Goal: Task Accomplishment & Management: Use online tool/utility

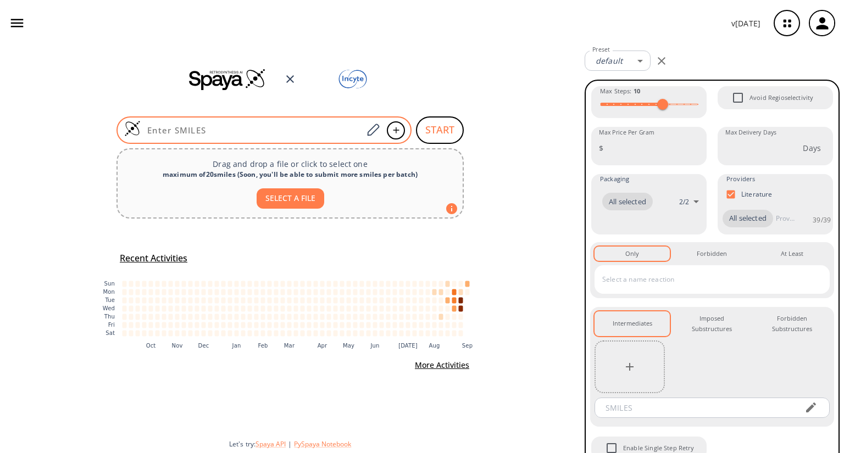
click at [196, 135] on input at bounding box center [252, 130] width 222 height 11
paste input "NC1CCCCC1"
type input "NC1CCCCC1"
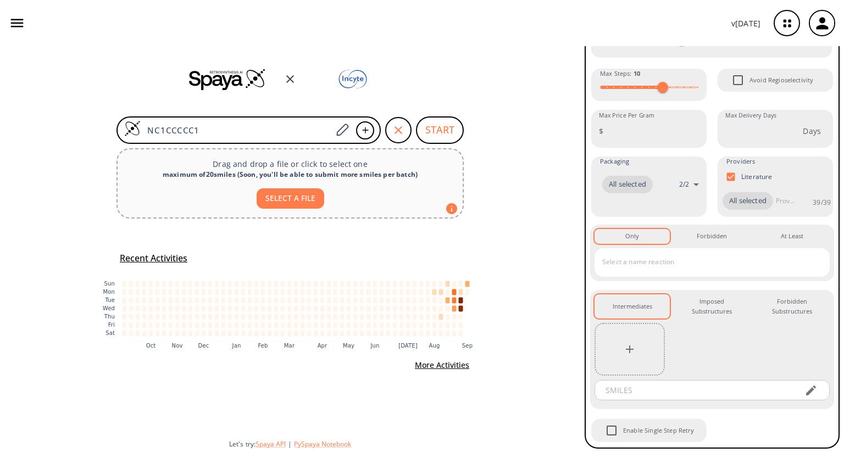
scroll to position [141, 0]
click at [648, 391] on input "text" at bounding box center [696, 390] width 198 height 20
click at [646, 394] on input "text" at bounding box center [696, 390] width 198 height 20
click at [661, 393] on input "text" at bounding box center [696, 390] width 198 height 20
paste input "FC(C1(C2=CC=CC=C2)NN1C3CCCCC3)(F)F"
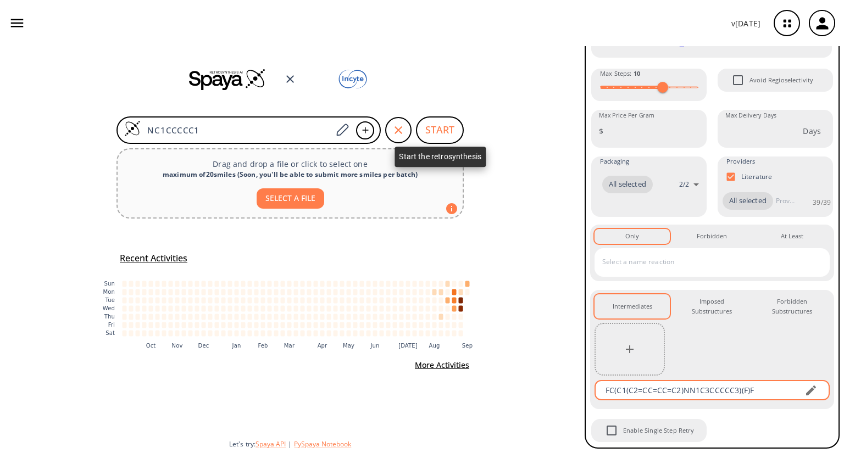
type input "FC(C1(C2=CC=CC=C2)NN1C3CCCCC3)(F)F"
click at [438, 129] on body "v [DATE] [PERSON_NAME] [EMAIL_ADDRESS][DOMAIN_NAME] Retrosynthesis Activities P…" at bounding box center [422, 226] width 844 height 453
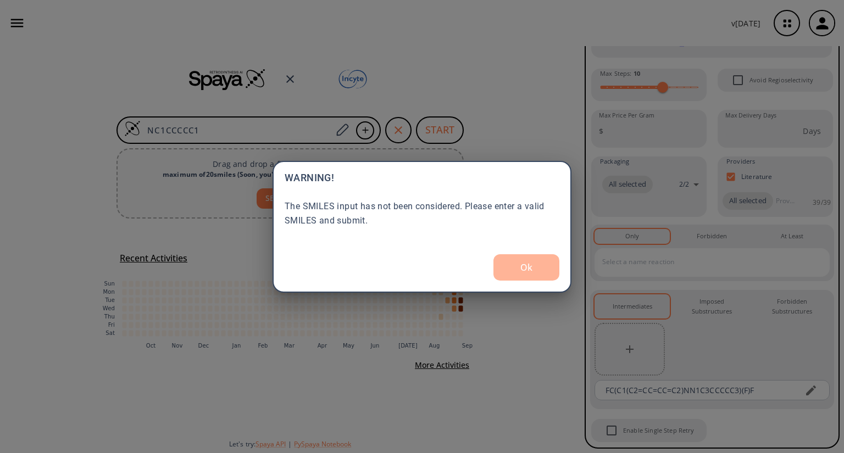
click at [527, 270] on button "Ok" at bounding box center [526, 267] width 66 height 26
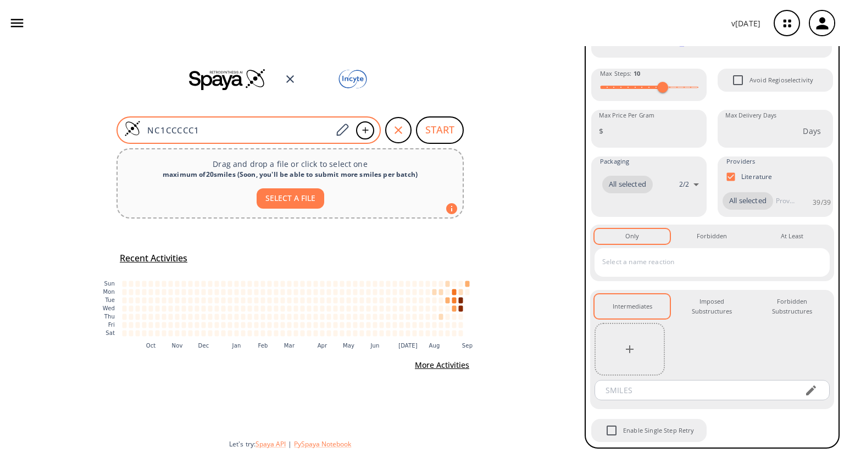
drag, startPoint x: 211, startPoint y: 130, endPoint x: 128, endPoint y: 130, distance: 82.9
click at [122, 130] on div "NC1CCCCC1" at bounding box center [248, 129] width 264 height 27
click at [202, 127] on input "NC1CCCCC1" at bounding box center [236, 130] width 191 height 11
drag, startPoint x: 203, startPoint y: 127, endPoint x: 150, endPoint y: 131, distance: 53.4
click at [150, 131] on input "NC1CCCCC1" at bounding box center [236, 130] width 191 height 11
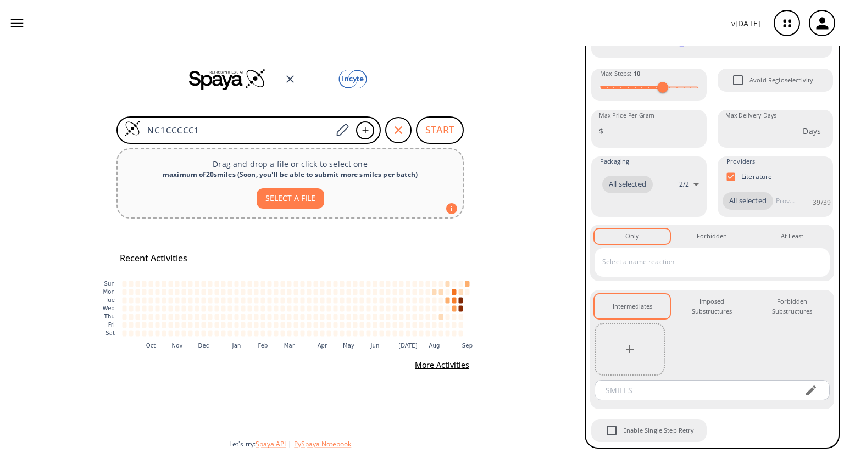
drag, startPoint x: 226, startPoint y: 128, endPoint x: 98, endPoint y: 123, distance: 128.0
click at [98, 123] on div "NC1CCCCC1 START Drag and drop a file or click to select one maximum of 20 smile…" at bounding box center [290, 249] width 580 height 407
click at [443, 132] on button "START" at bounding box center [440, 129] width 48 height 27
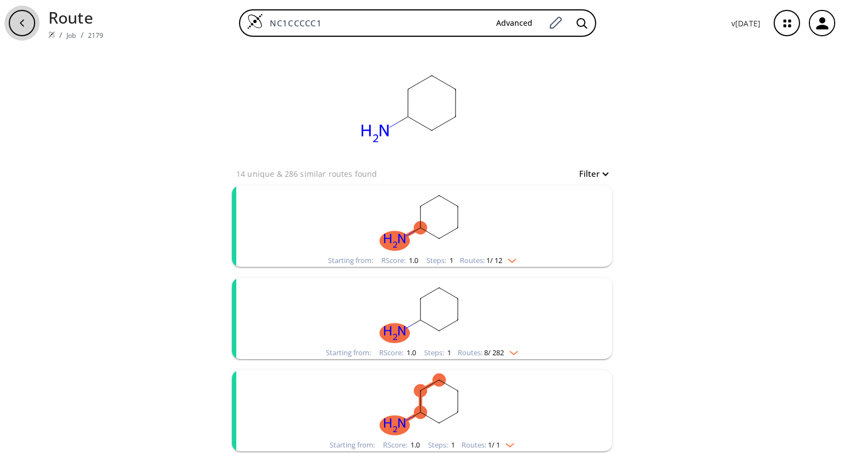
click at [24, 27] on icon "button" at bounding box center [22, 23] width 9 height 9
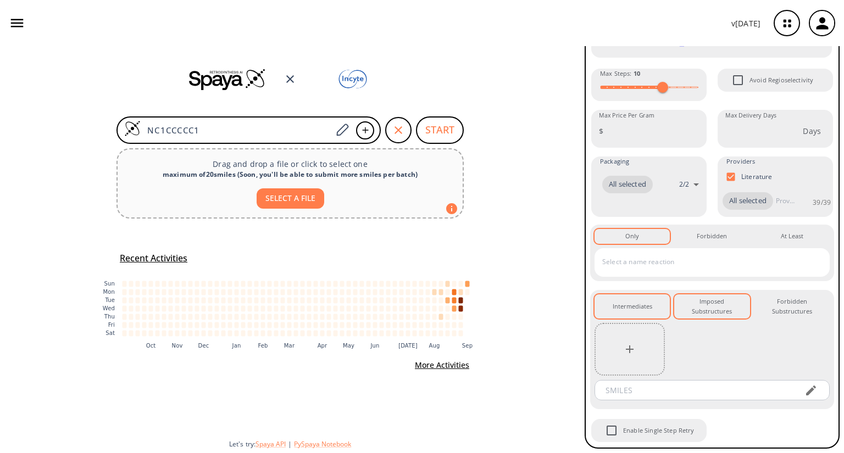
scroll to position [132, 0]
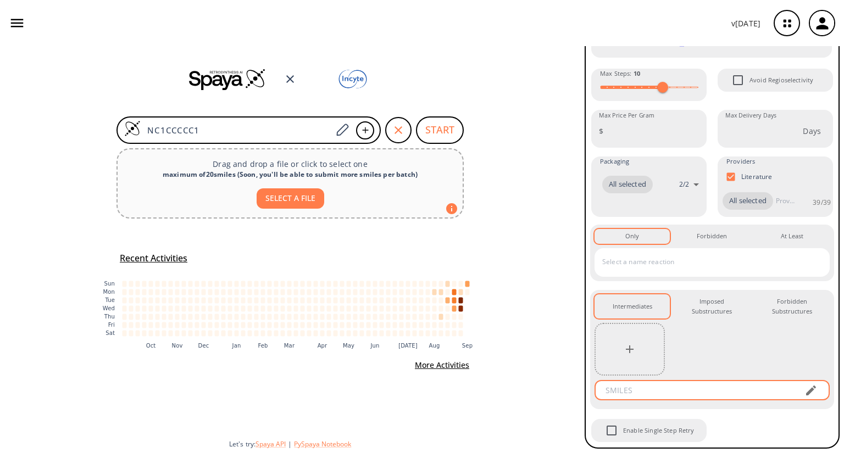
click at [679, 400] on input "text" at bounding box center [696, 390] width 198 height 20
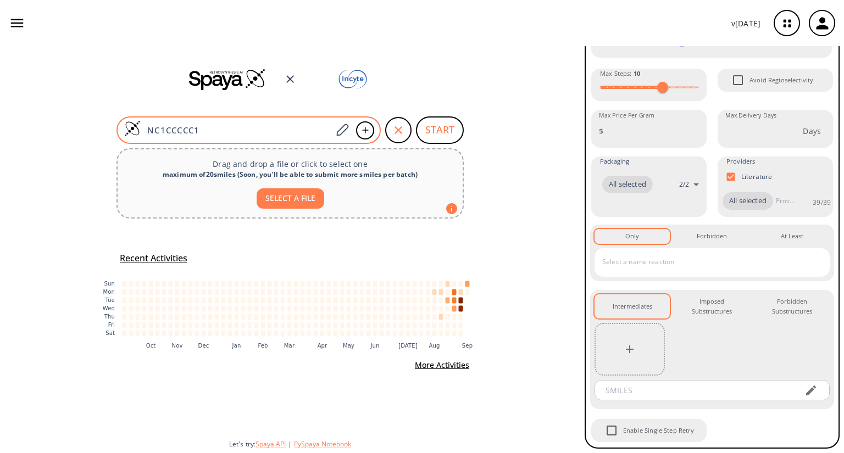
drag, startPoint x: 211, startPoint y: 127, endPoint x: 151, endPoint y: 124, distance: 60.5
click at [137, 124] on div "NC1CCCCC1" at bounding box center [248, 129] width 264 height 27
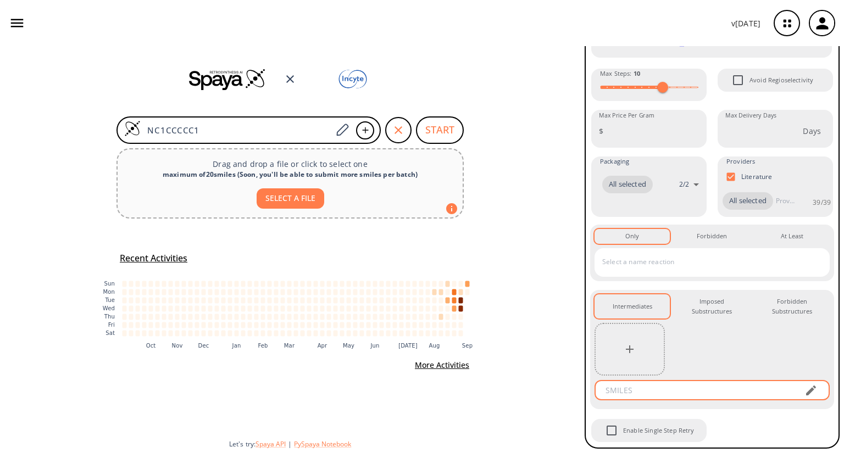
click at [694, 400] on input "text" at bounding box center [696, 390] width 198 height 20
paste input "FC(C1(C2=CC=CC=C2)NN1C3CCCCC3)(F)F​"
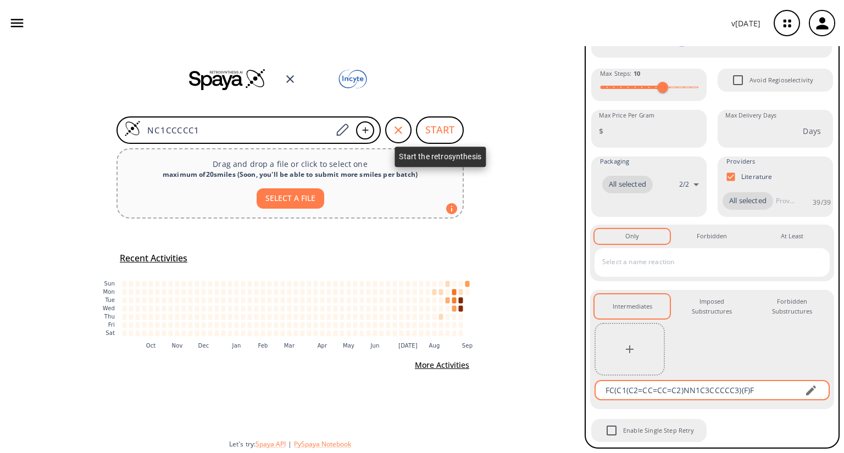
type input "FC(C1(C2=CC=CC=C2)NN1C3CCCCC3)(F)F​"
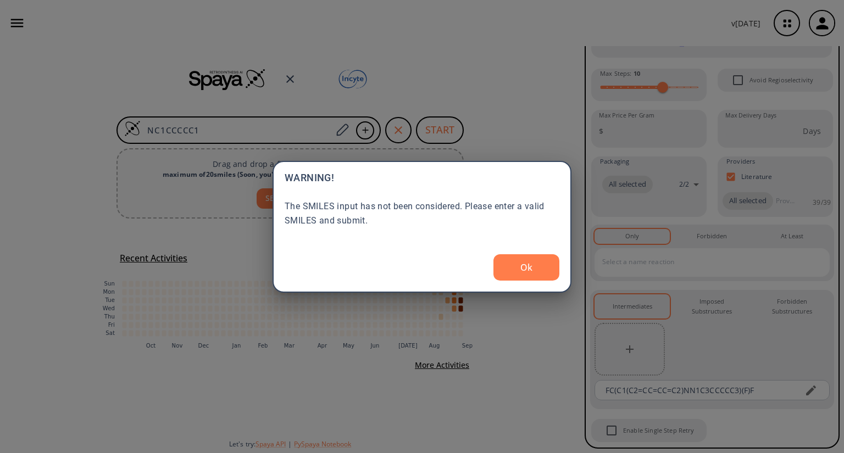
click at [441, 134] on body "v [DATE] [PERSON_NAME] [EMAIL_ADDRESS][DOMAIN_NAME] Retrosynthesis Activities P…" at bounding box center [422, 226] width 844 height 453
click at [535, 258] on button "Ok" at bounding box center [526, 267] width 66 height 26
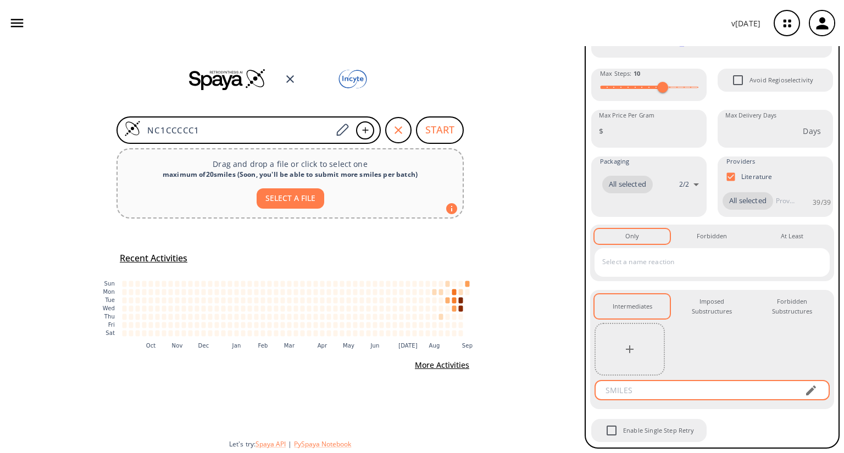
click at [663, 398] on input "text" at bounding box center [696, 390] width 198 height 20
paste input "FC(C1(C2=CC=CC=C2)NN1C3CCCCC3)(F)F"
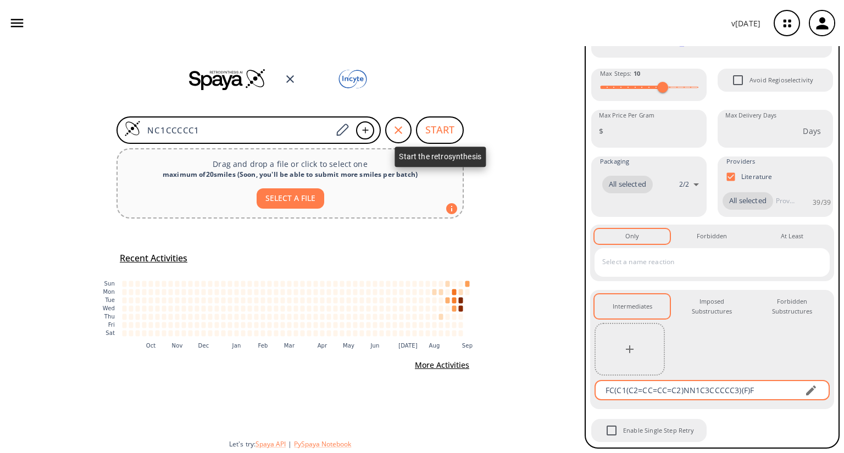
type input "FC(C1(C2=CC=CC=C2)NN1C3CCCCC3)(F)F"
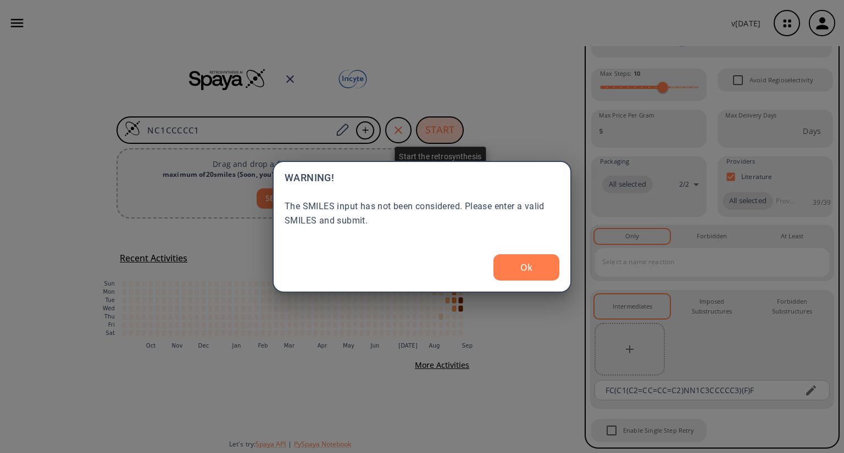
click at [445, 130] on body "v [DATE] [PERSON_NAME] [EMAIL_ADDRESS][DOMAIN_NAME] Retrosynthesis Activities P…" at bounding box center [422, 226] width 844 height 453
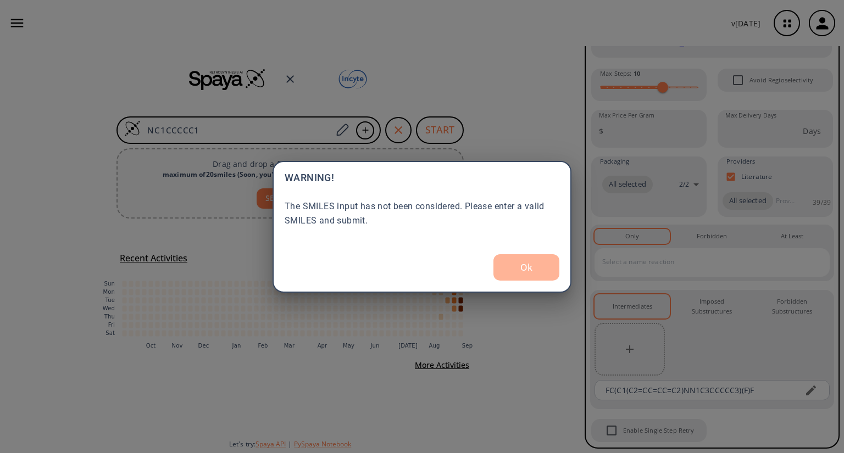
click at [537, 266] on button "Ok" at bounding box center [526, 267] width 66 height 26
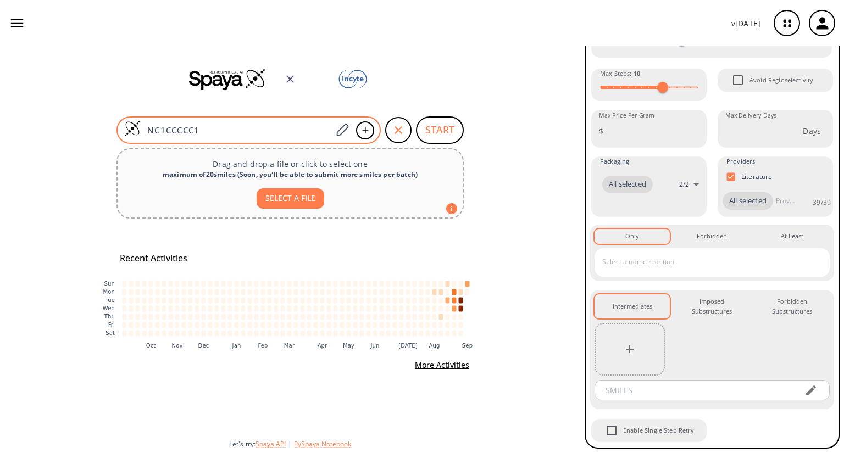
click at [215, 131] on input "NC1CCCCC1" at bounding box center [236, 130] width 191 height 11
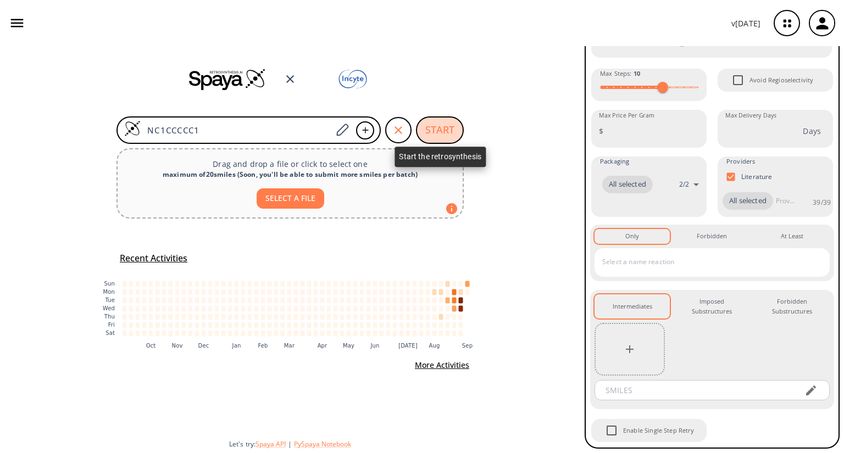
click at [443, 132] on button "START" at bounding box center [440, 129] width 48 height 27
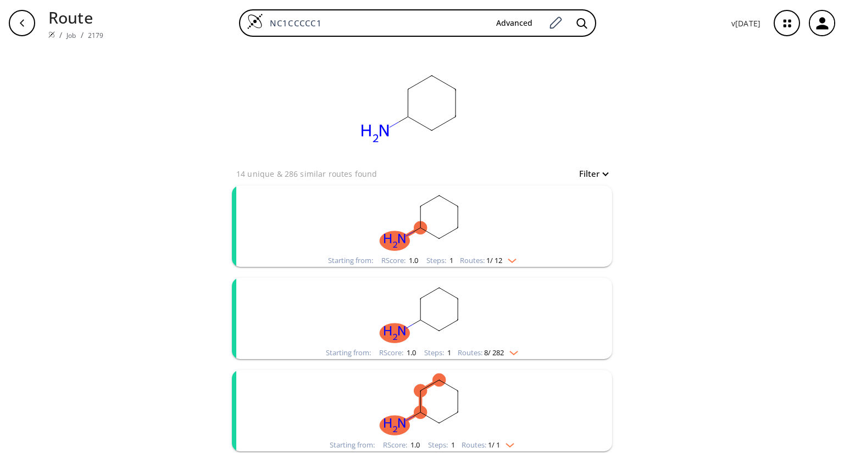
click at [20, 26] on icon "button" at bounding box center [22, 23] width 9 height 9
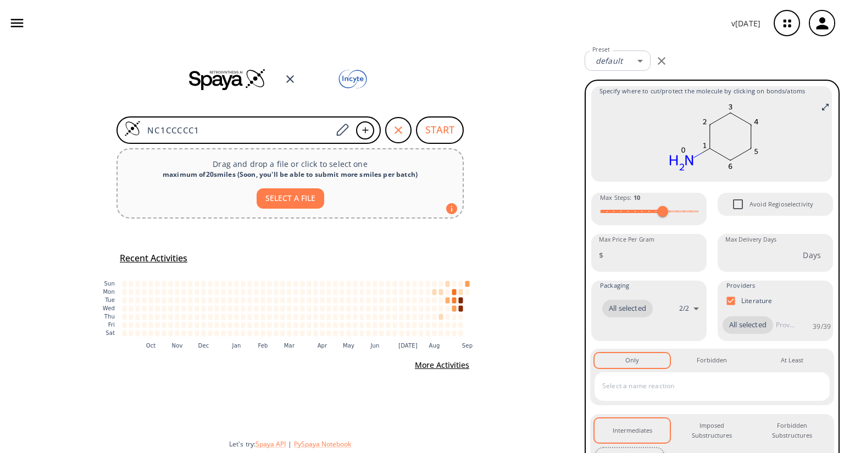
click at [684, 395] on input "text" at bounding box center [703, 386] width 209 height 18
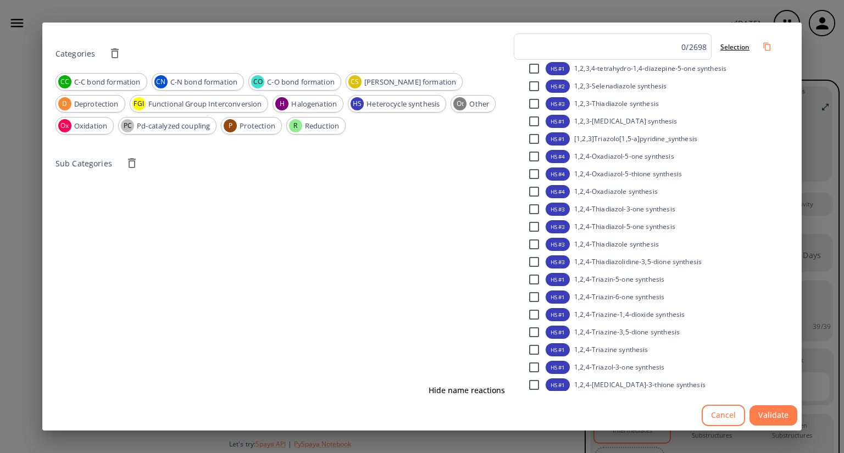
click at [720, 413] on button "Cancel" at bounding box center [722, 415] width 43 height 21
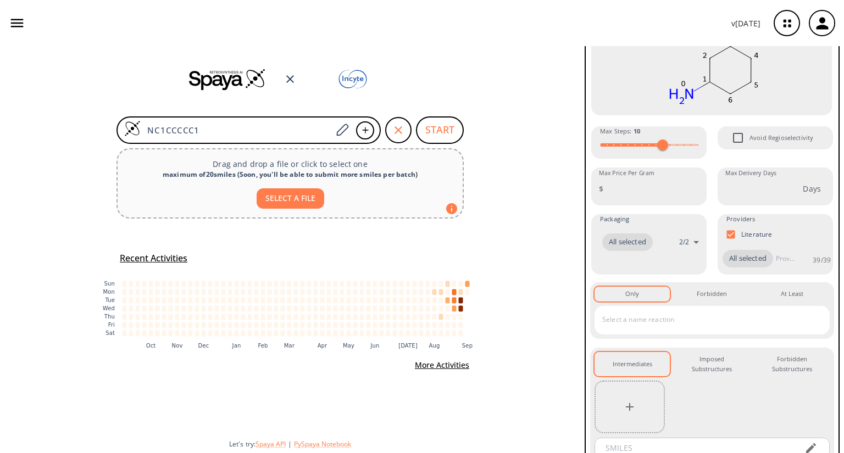
scroll to position [141, 0]
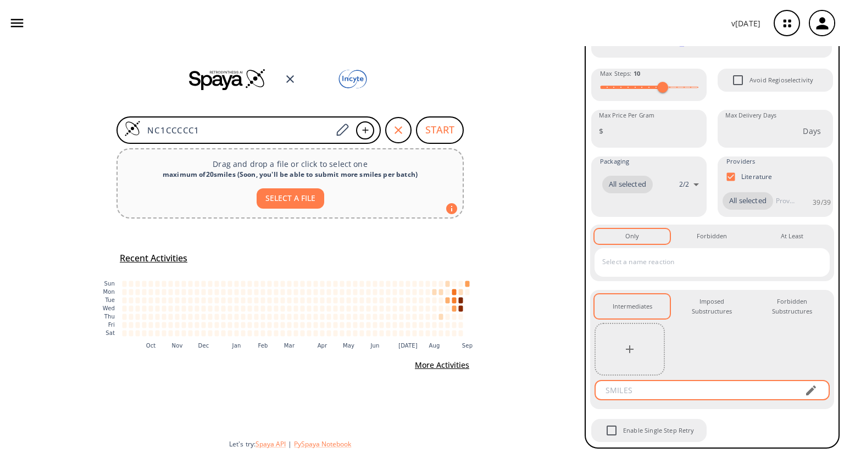
click at [677, 394] on input "text" at bounding box center [696, 390] width 198 height 20
paste input "FC(C1(C2=CC=CC=C2)NN1C3CCCCC3)(F)F"
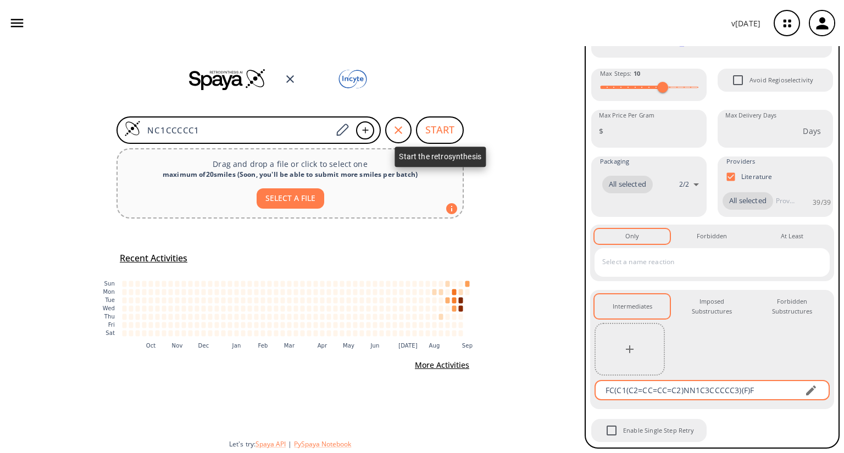
type input "FC(C1(C2=CC=CC=C2)NN1C3CCCCC3)(F)F"
click at [438, 130] on body "v [DATE] [PERSON_NAME] [EMAIL_ADDRESS][DOMAIN_NAME] Retrosynthesis Activities P…" at bounding box center [422, 226] width 844 height 453
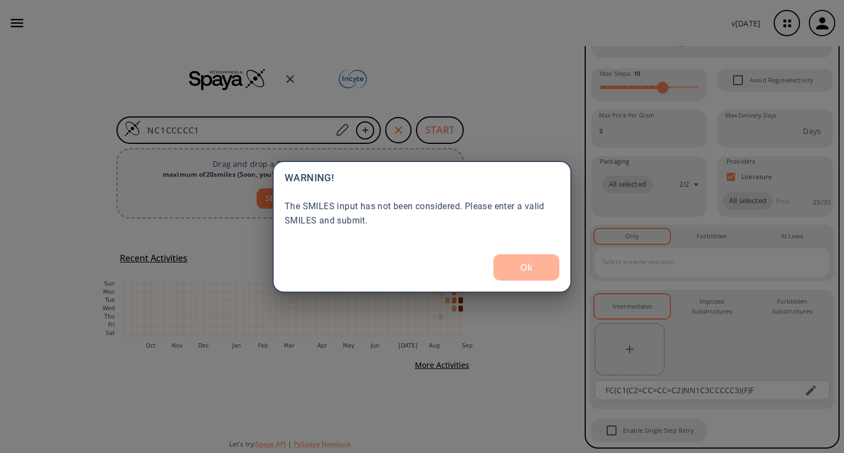
click at [526, 276] on button "Ok" at bounding box center [526, 267] width 66 height 26
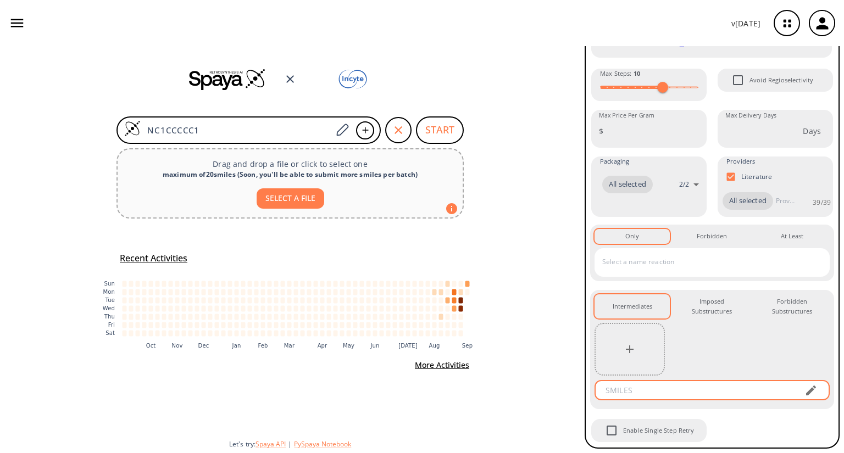
click at [735, 395] on input "text" at bounding box center [696, 390] width 198 height 20
paste input "C(F)(F)(F)C1(NN1C2CCCCC2)c3ccccc3"
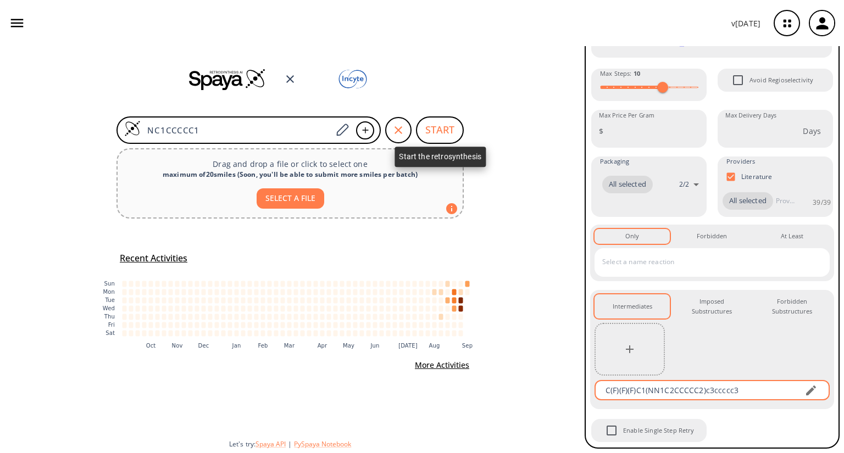
type input "C(F)(F)(F)C1(NN1C2CCCCC2)c3ccccc3"
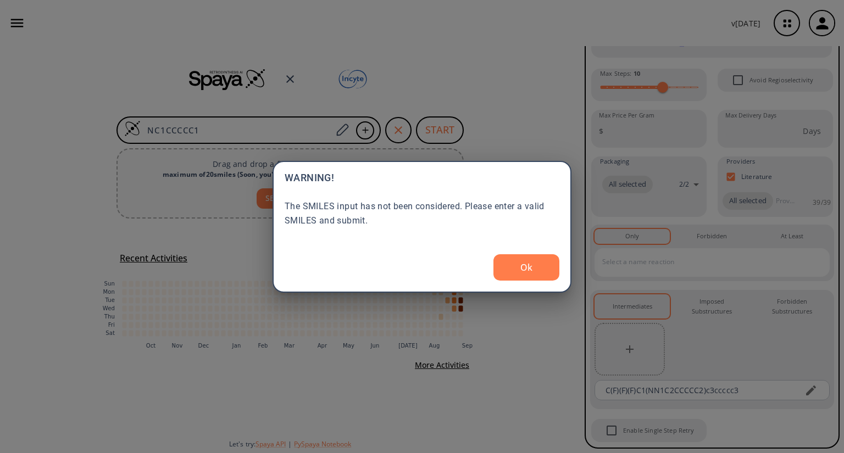
click at [442, 133] on body "v [DATE] [PERSON_NAME] [EMAIL_ADDRESS][DOMAIN_NAME] Retrosynthesis Activities P…" at bounding box center [422, 226] width 844 height 453
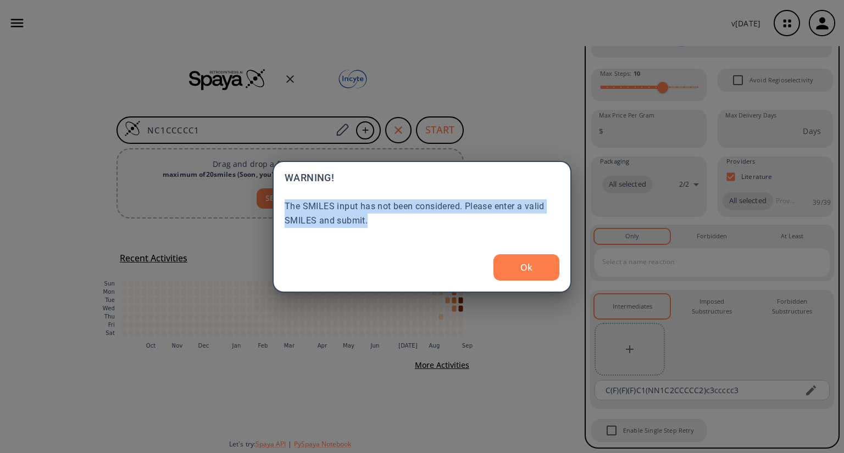
drag, startPoint x: 377, startPoint y: 222, endPoint x: 284, endPoint y: 208, distance: 93.8
click at [284, 208] on div "The SMILES input has not been considered. Please enter a valid SMILES and submi…" at bounding box center [421, 213] width 275 height 29
copy div "The SMILES input has not been considered. Please enter a valid SMILES and submi…"
click at [529, 264] on button "Ok" at bounding box center [526, 267] width 66 height 26
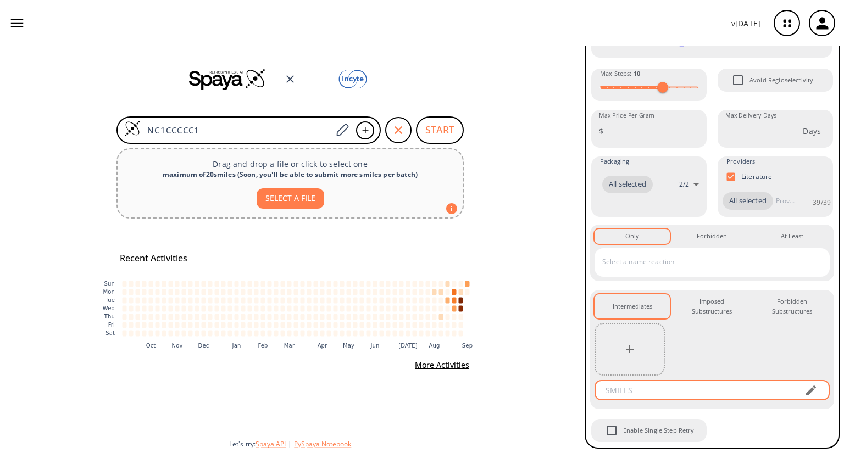
click at [730, 393] on input "text" at bounding box center [696, 390] width 198 height 20
paste input "C(F)(F)(F)C1(c2ccccc2)NN(C3CCCCC3)C1"
click at [606, 391] on input "C(F)(F)(F)C1(c2ccccc2)NN(C3CCCCC3)C1" at bounding box center [696, 390] width 198 height 20
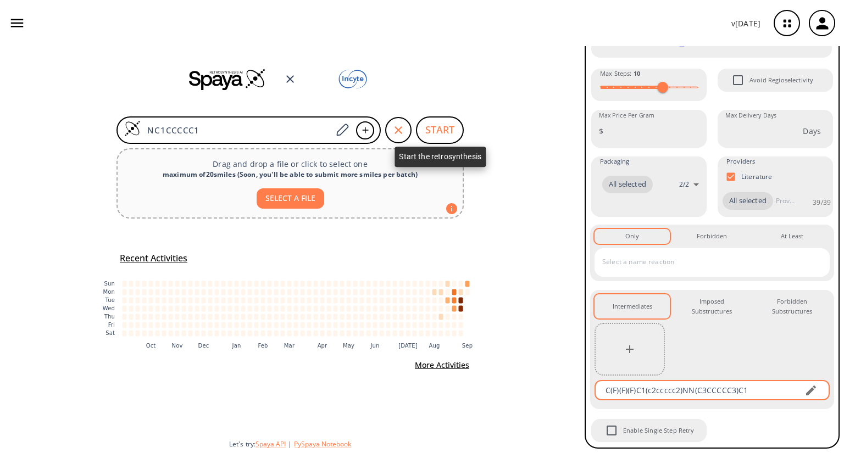
type input "C(F)(F)(F)C1(c2ccccc2)NN(C3CCCCC3)C1"
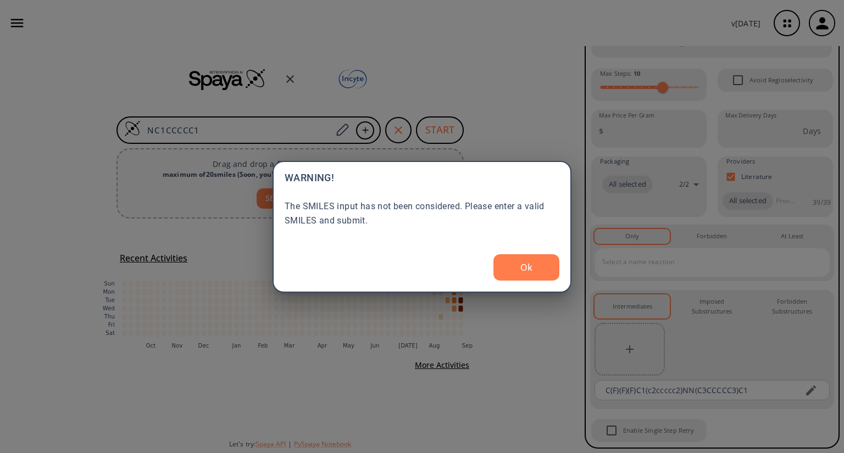
click at [422, 133] on body "v [DATE] [PERSON_NAME] [EMAIL_ADDRESS][DOMAIN_NAME] Retrosynthesis Activities P…" at bounding box center [422, 226] width 844 height 453
click at [544, 271] on button "Ok" at bounding box center [526, 267] width 66 height 26
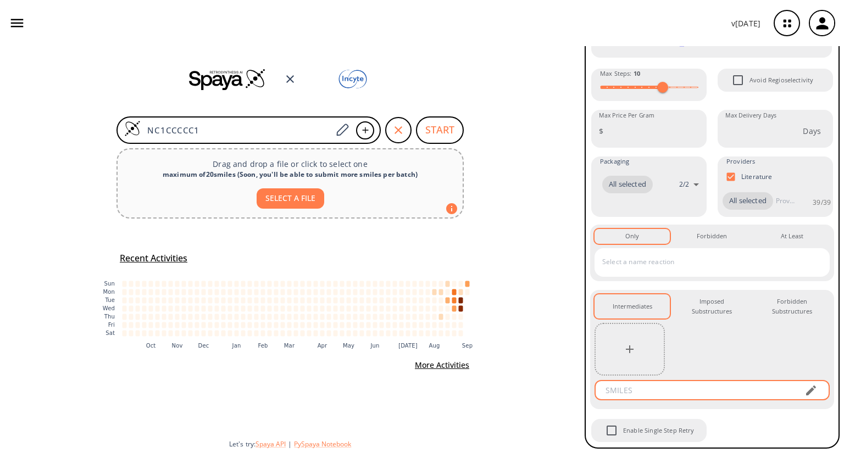
click at [624, 388] on input "text" at bounding box center [696, 390] width 198 height 20
paste input "FC(F)(F)C1(C2=CC=CC=C2)NN(C3CCCCC3)C1"
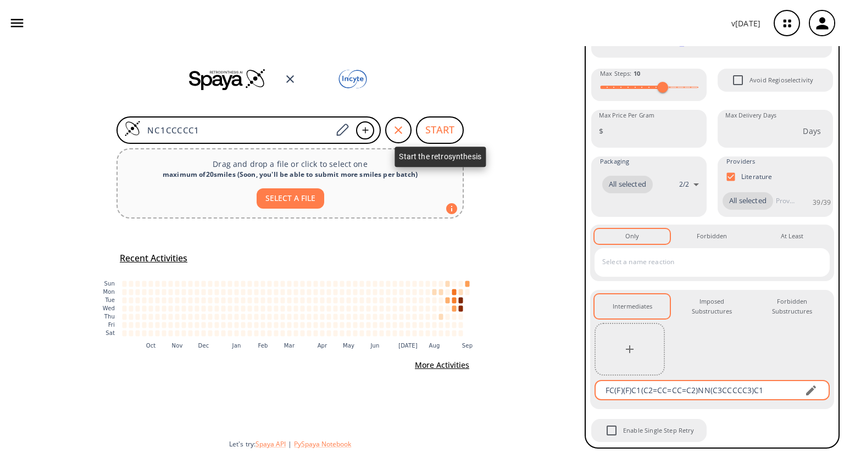
type input "FC(F)(F)C1(C2=CC=CC=C2)NN(C3CCCCC3)C1"
click at [429, 133] on body "v [DATE] [PERSON_NAME] [EMAIL_ADDRESS][DOMAIN_NAME] Retrosynthesis Activities P…" at bounding box center [422, 226] width 844 height 453
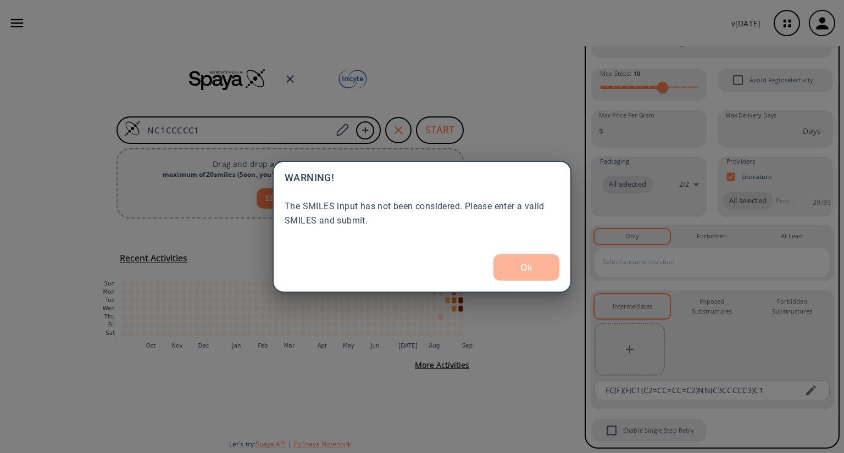
click at [535, 267] on button "Ok" at bounding box center [526, 267] width 66 height 26
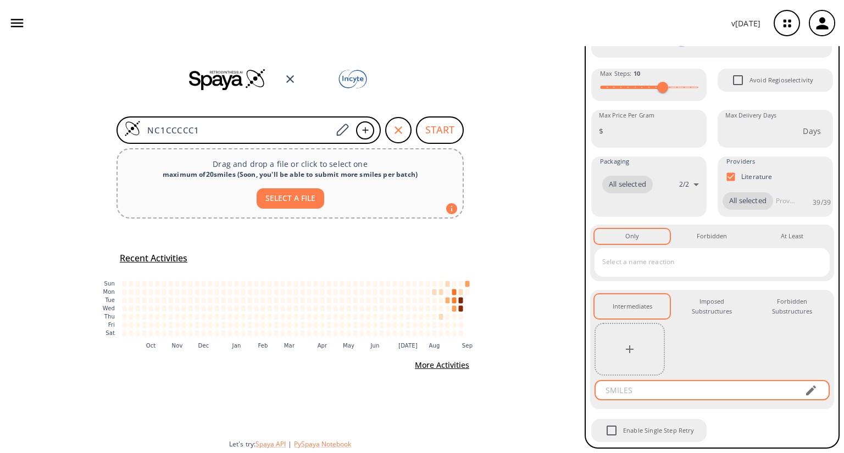
click at [709, 397] on input "text" at bounding box center [696, 390] width 198 height 20
paste input "C(F)(F)(F)C1(c2ccccc2)NN(C3CCCCC3)C1"
type input "C(F)(F)(F)C1(c2ccccc2)NN(C3CCCCC3)C1"
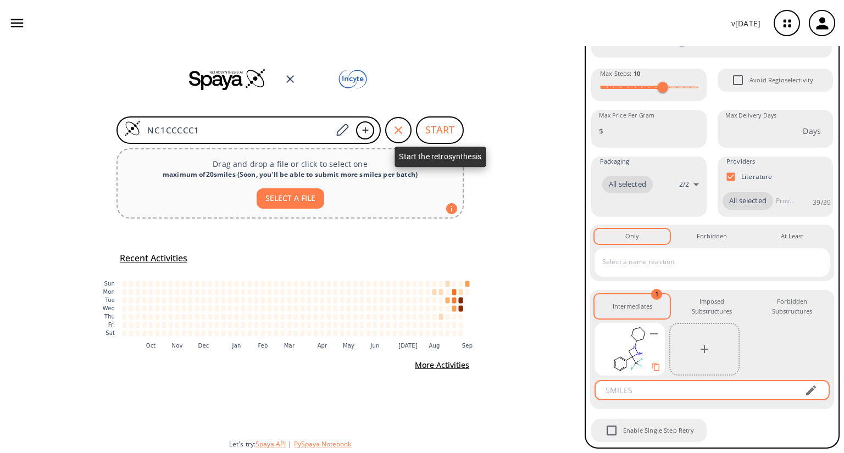
click at [433, 125] on button "START" at bounding box center [440, 129] width 48 height 27
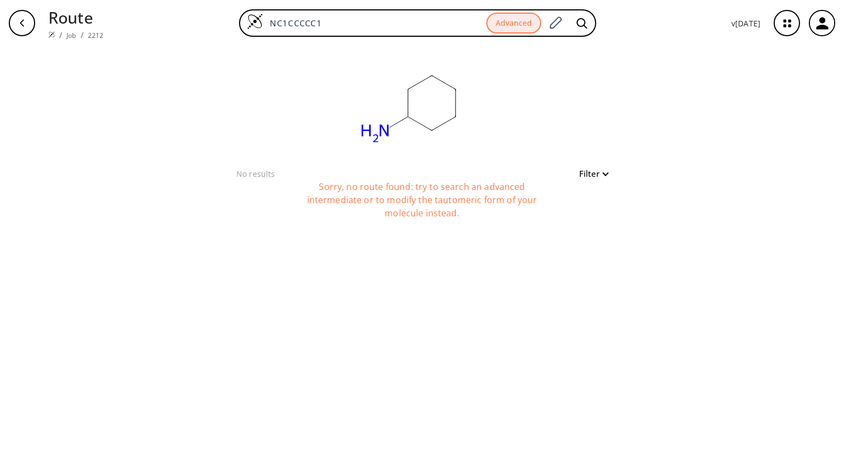
click at [23, 26] on icon "button" at bounding box center [22, 23] width 9 height 9
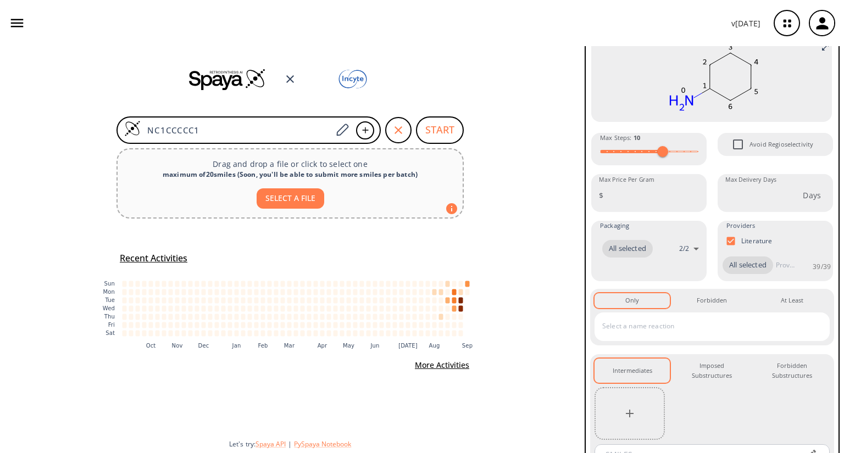
scroll to position [141, 0]
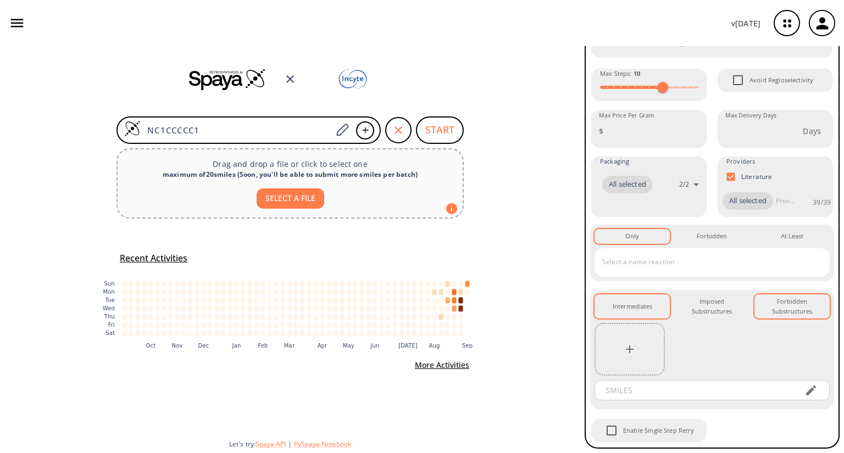
click at [779, 304] on div "Forbidden Substructures 0" at bounding box center [792, 307] width 58 height 20
click at [698, 236] on div "Forbidden 0" at bounding box center [711, 236] width 30 height 10
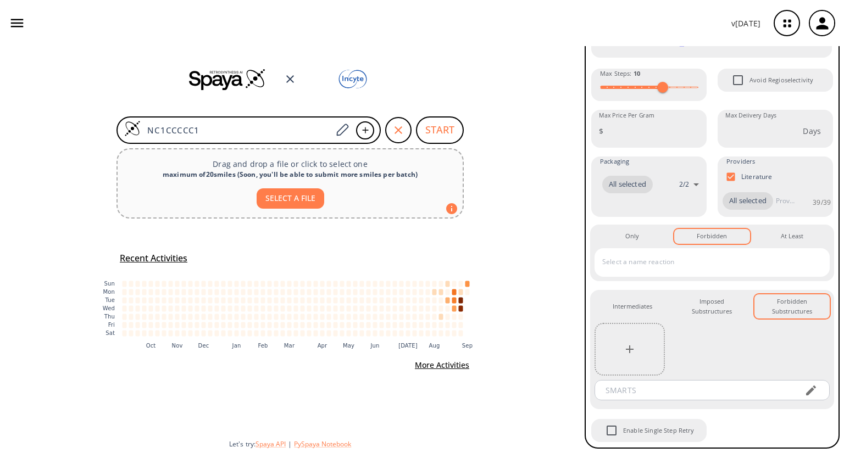
click at [681, 265] on input "text" at bounding box center [703, 262] width 209 height 18
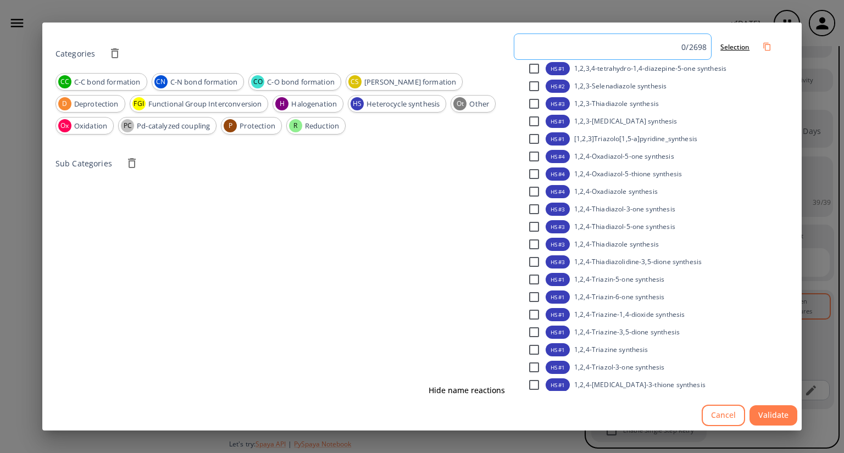
click at [582, 46] on input at bounding box center [599, 46] width 163 height 16
paste input "h"
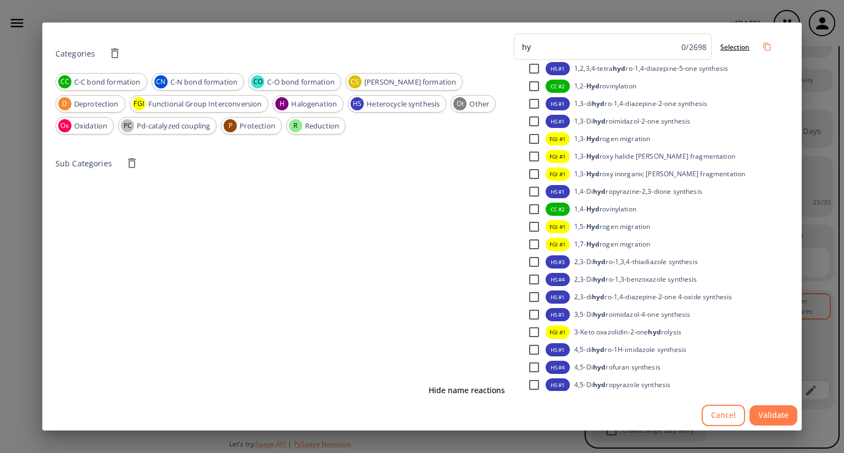
type input "h"
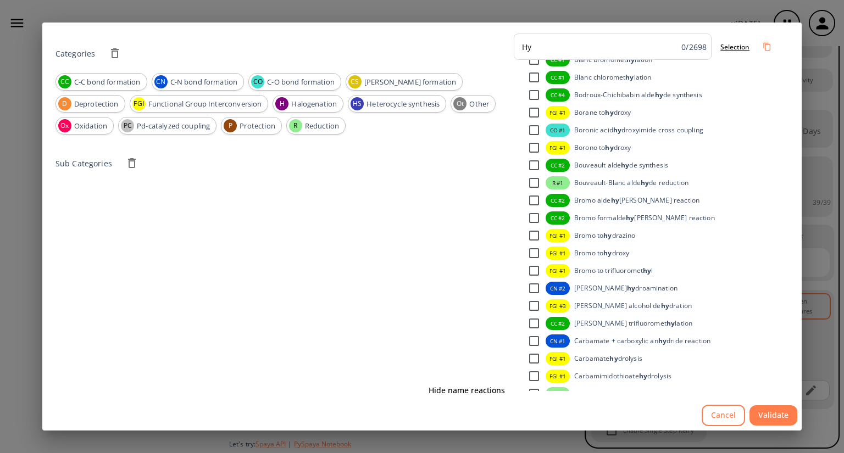
scroll to position [2197, 0]
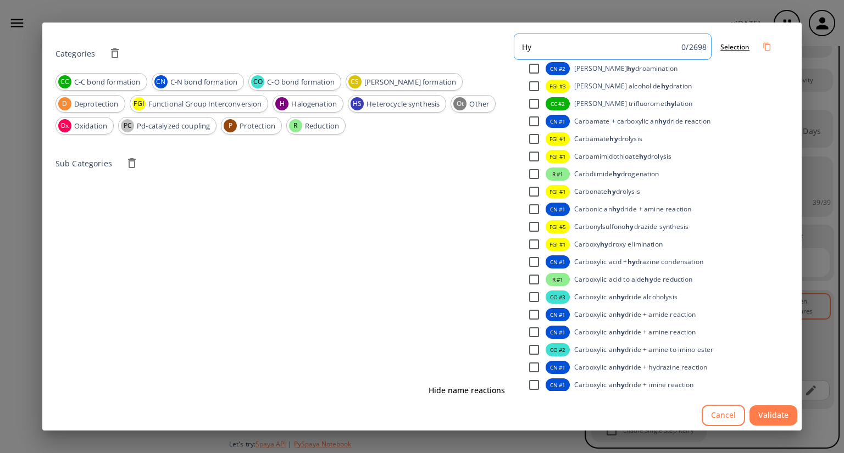
drag, startPoint x: 541, startPoint y: 48, endPoint x: 514, endPoint y: 47, distance: 26.9
click at [514, 47] on div "Hy 0 / 2698" at bounding box center [612, 46] width 198 height 26
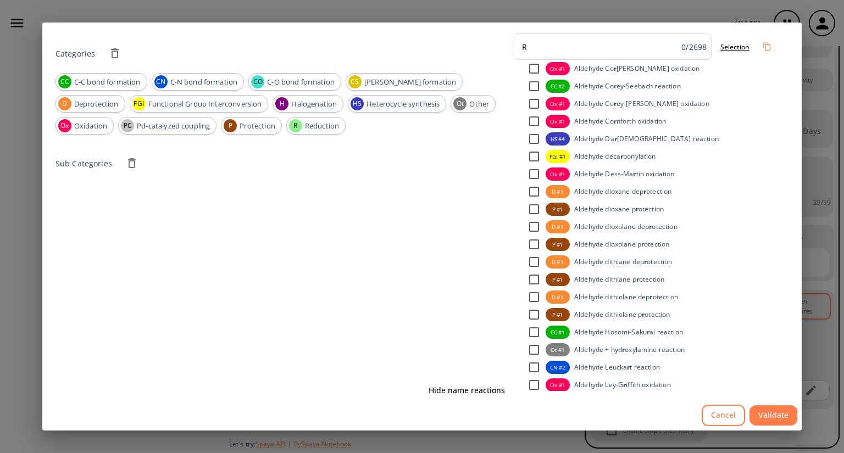
scroll to position [2153, 0]
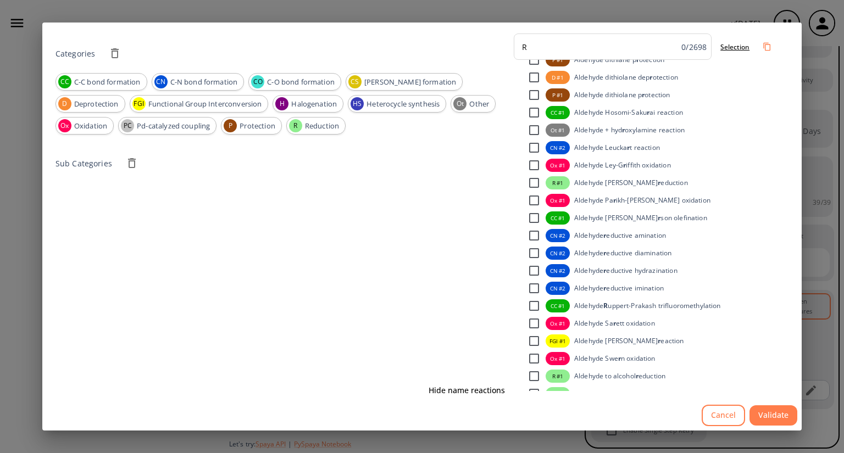
type input "R"
click at [715, 412] on button "Cancel" at bounding box center [722, 415] width 43 height 21
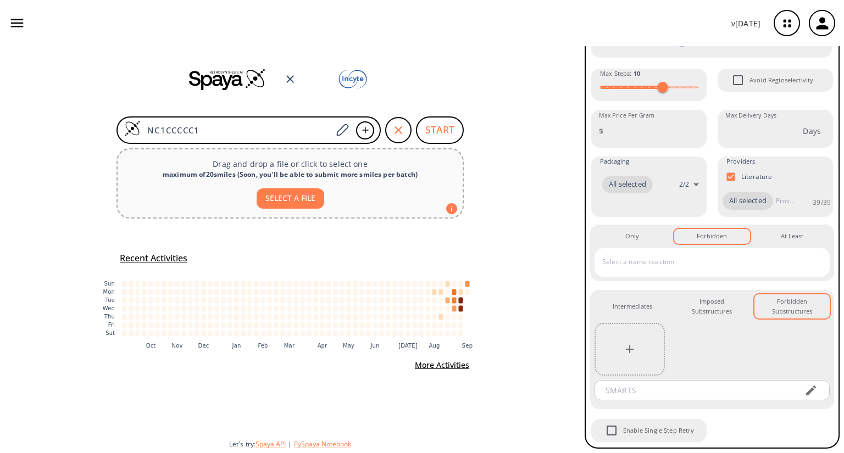
click at [643, 259] on input "text" at bounding box center [703, 262] width 209 height 18
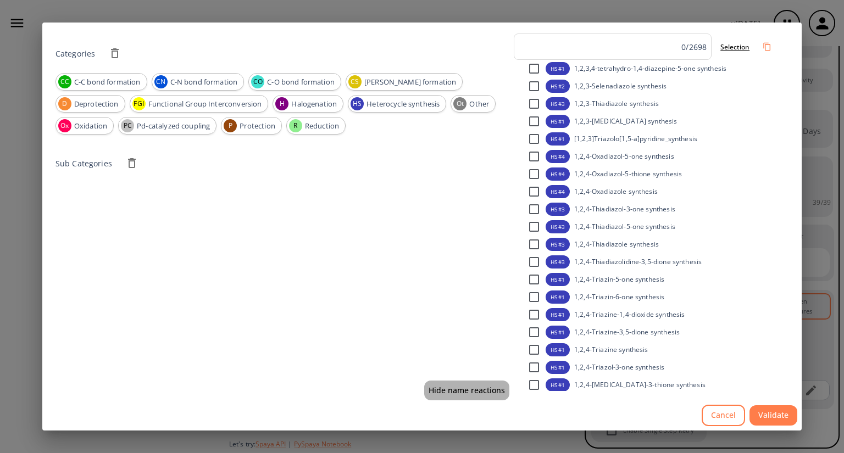
click at [471, 390] on button "Hide name reactions" at bounding box center [466, 391] width 85 height 20
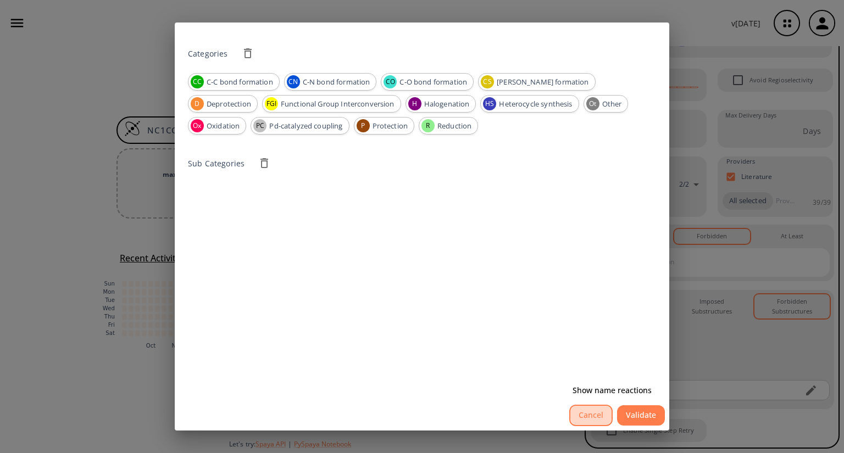
click at [582, 416] on button "Cancel" at bounding box center [590, 415] width 43 height 21
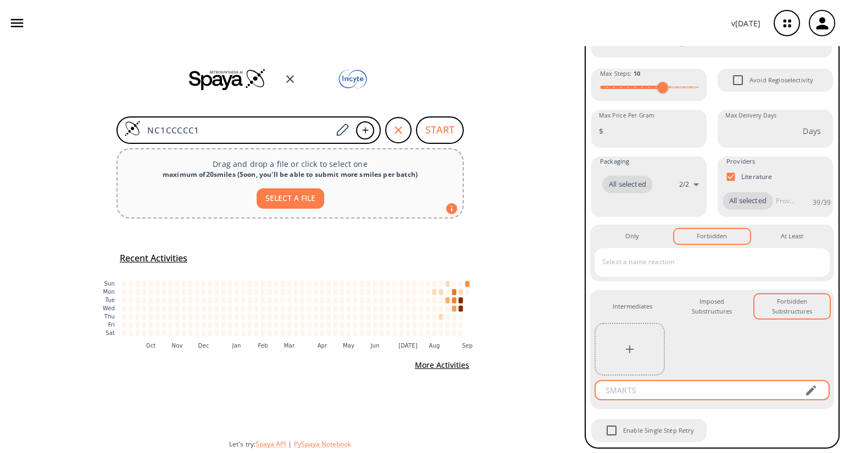
click at [657, 391] on input "text" at bounding box center [696, 390] width 198 height 20
click at [622, 265] on input "text" at bounding box center [703, 262] width 209 height 18
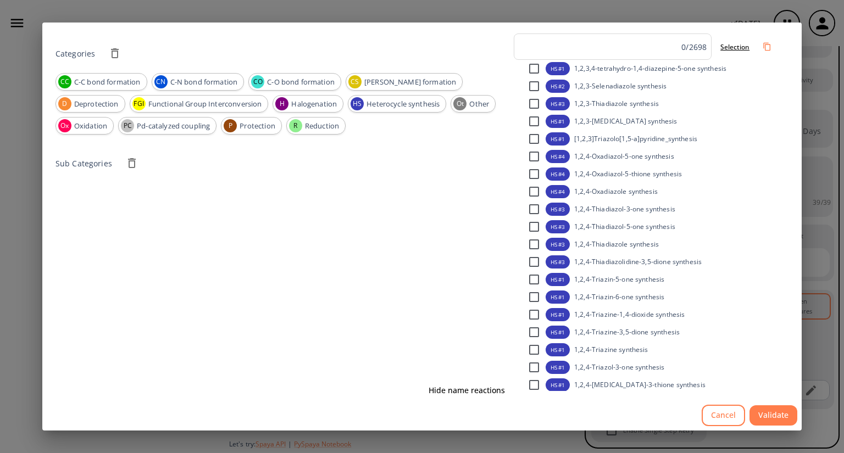
click at [86, 14] on div "Categories CC C-C bond formation CN C-N bond formation CO C-O bond formation CS…" at bounding box center [422, 226] width 844 height 453
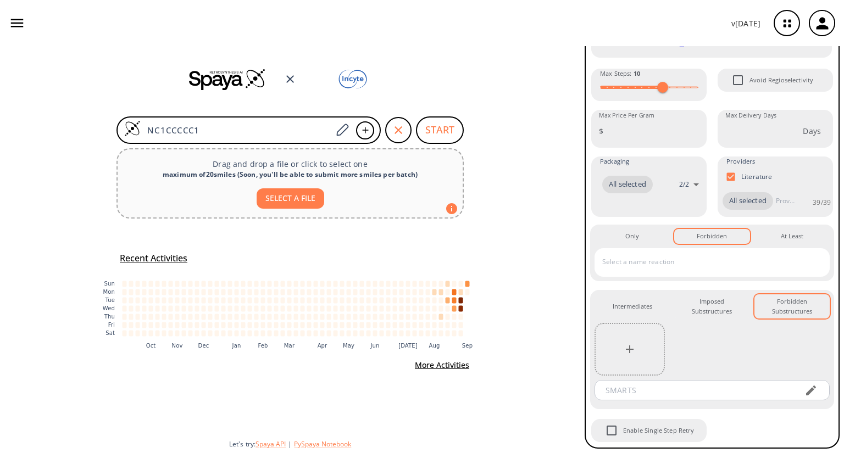
click at [699, 264] on input "text" at bounding box center [703, 262] width 209 height 18
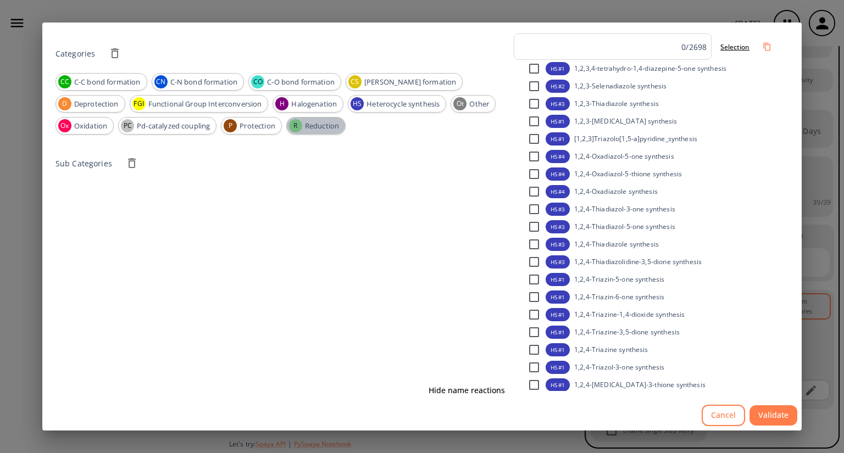
click at [322, 127] on span "Reduction" at bounding box center [322, 126] width 46 height 11
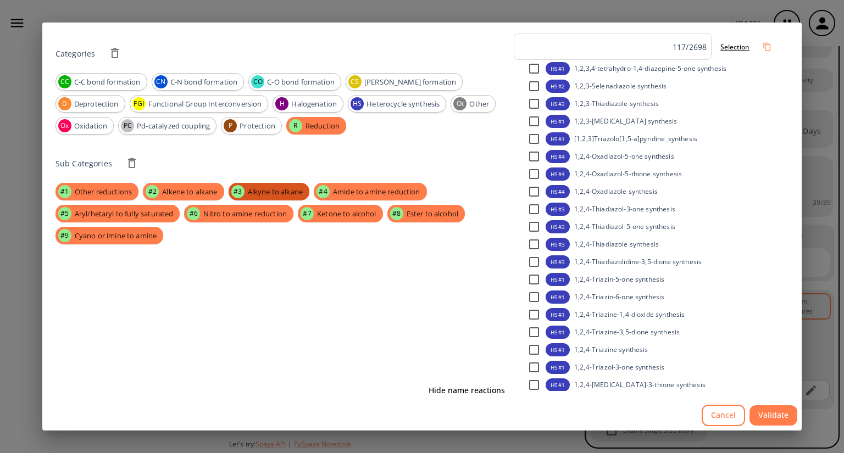
click at [250, 191] on span "Alkyne to alkane" at bounding box center [275, 192] width 68 height 11
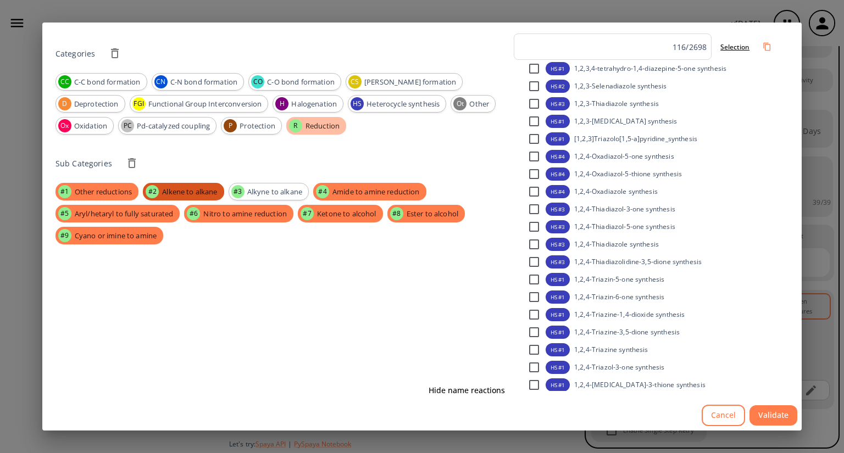
click at [216, 189] on span "Alkene to alkane" at bounding box center [189, 192] width 68 height 11
click at [98, 189] on span "Other reductions" at bounding box center [103, 192] width 70 height 11
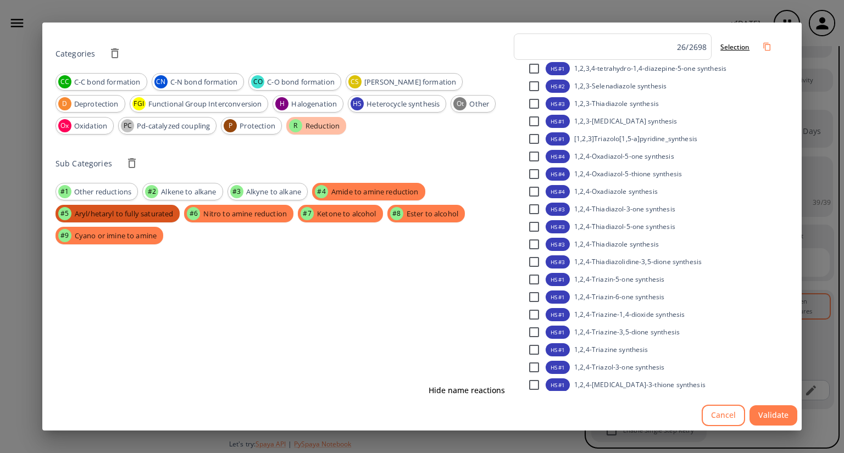
click at [103, 216] on span "Aryl/hetaryl to fully saturated" at bounding box center [124, 214] width 112 height 11
click at [108, 235] on span "Cyano or imine to amine" at bounding box center [115, 236] width 95 height 11
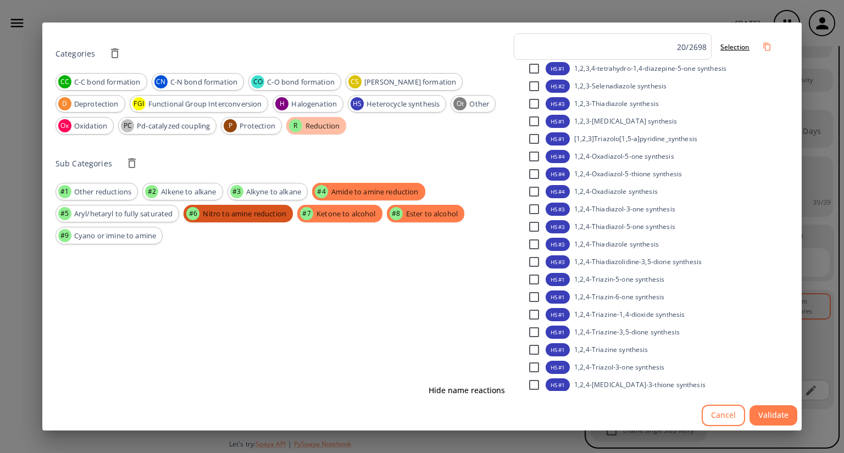
click at [245, 213] on span "Nitro to amine reduction" at bounding box center [244, 214] width 97 height 11
click at [339, 217] on span "Ketone to alcohol" at bounding box center [345, 214] width 72 height 11
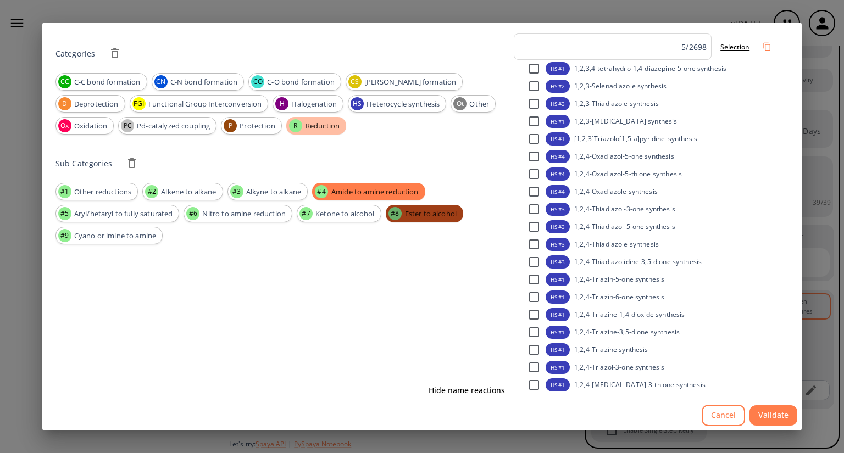
click at [422, 213] on span "Ester to alcohol" at bounding box center [430, 214] width 65 height 11
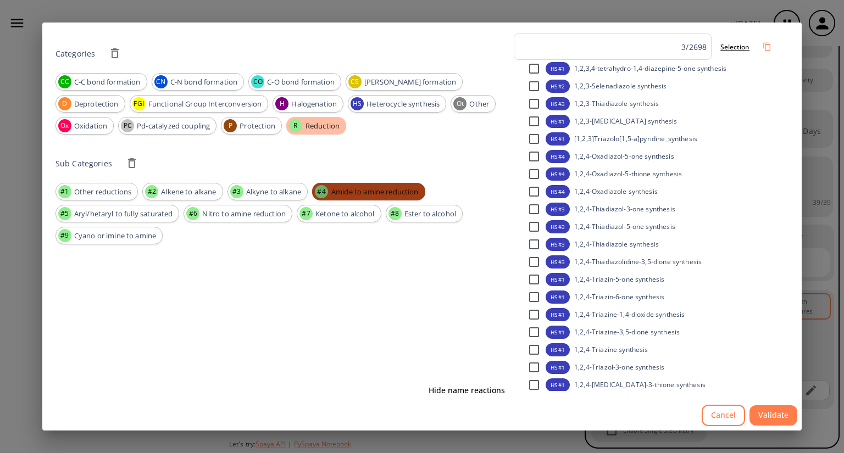
drag, startPoint x: 423, startPoint y: 192, endPoint x: 364, endPoint y: 192, distance: 59.3
click at [364, 192] on span "Amide to amine reduction" at bounding box center [375, 192] width 100 height 11
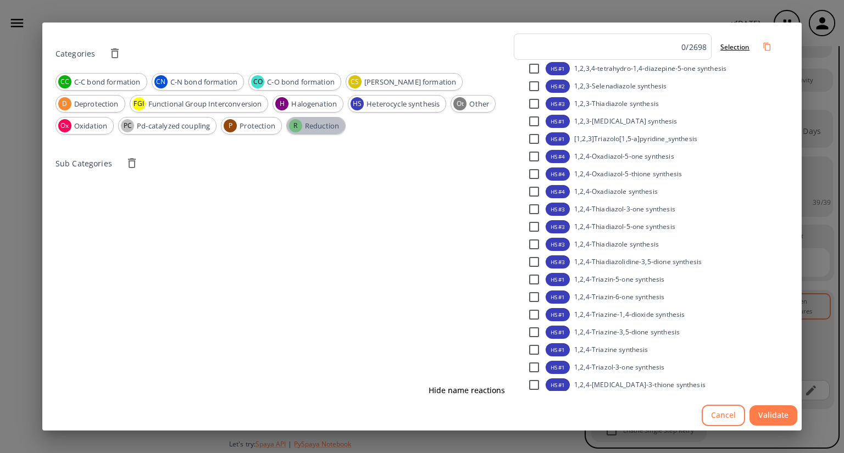
click at [322, 129] on span "Reduction" at bounding box center [322, 126] width 46 height 11
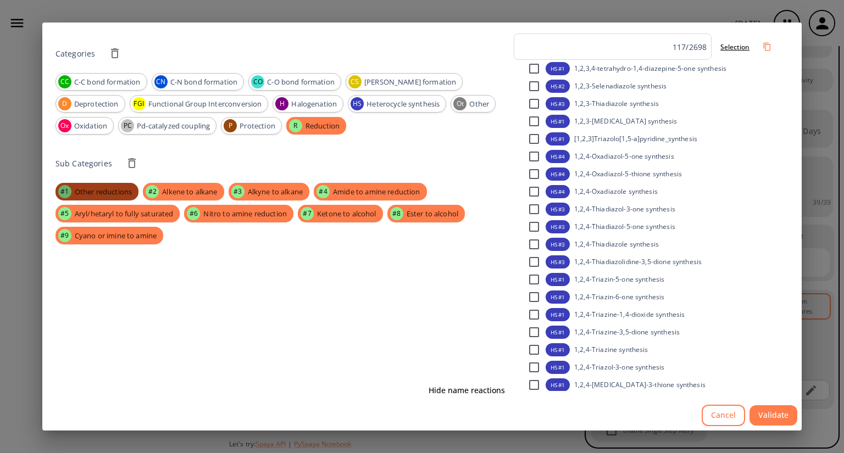
click at [99, 189] on span "Other reductions" at bounding box center [103, 192] width 70 height 11
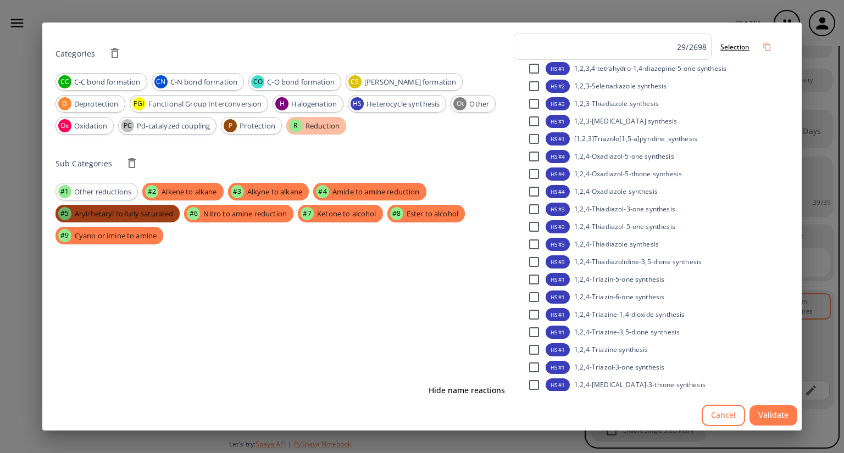
click at [107, 208] on div "#5 Aryl/hetaryl to fully saturated" at bounding box center [117, 214] width 125 height 18
click at [176, 192] on span "Alkene to alkane" at bounding box center [189, 192] width 68 height 11
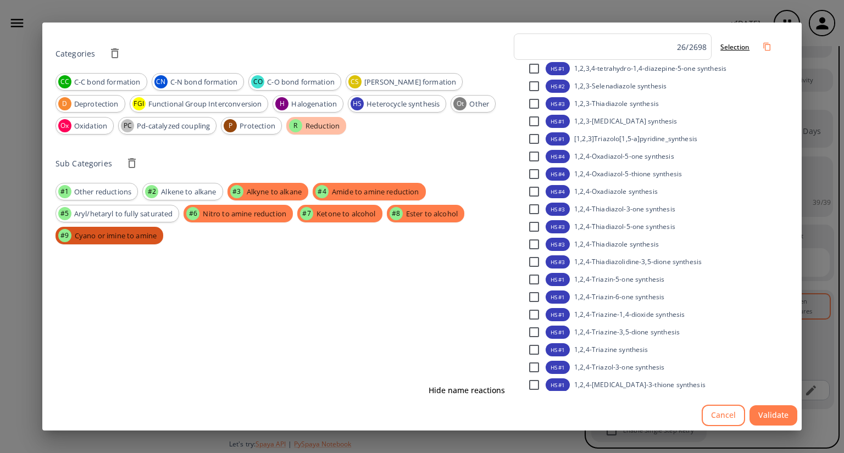
drag, startPoint x: 131, startPoint y: 239, endPoint x: 152, endPoint y: 236, distance: 21.1
click at [132, 238] on span "Cyano or imine to amine" at bounding box center [115, 236] width 95 height 11
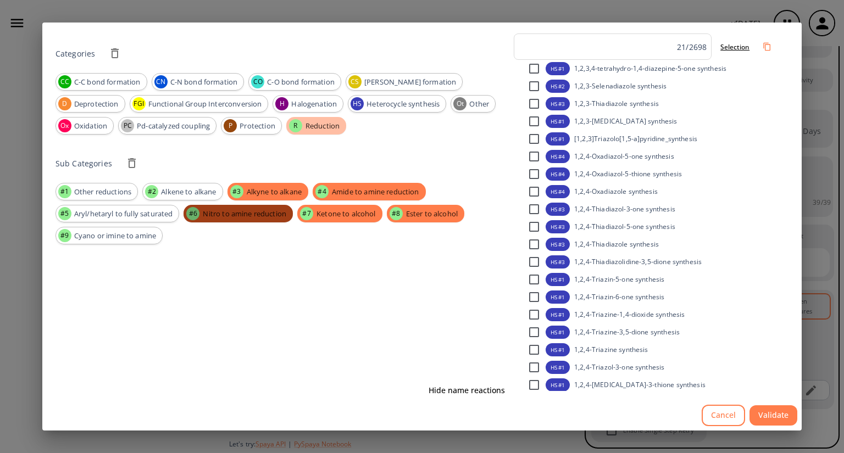
click at [231, 216] on span "Nitro to amine reduction" at bounding box center [244, 214] width 97 height 11
click at [250, 186] on div "#3 Alkyne to alkane" at bounding box center [267, 192] width 81 height 18
drag, startPoint x: 331, startPoint y: 218, endPoint x: 387, endPoint y: 220, distance: 56.0
click at [331, 218] on span "Ketone to alcohol" at bounding box center [345, 214] width 72 height 11
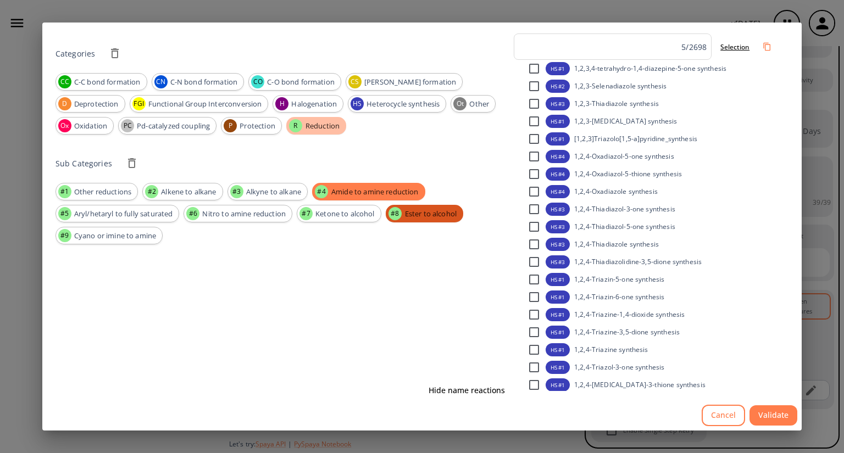
click at [414, 219] on div "#8 Ester to alcohol" at bounding box center [424, 214] width 77 height 18
click at [781, 413] on button "Validate" at bounding box center [773, 415] width 48 height 20
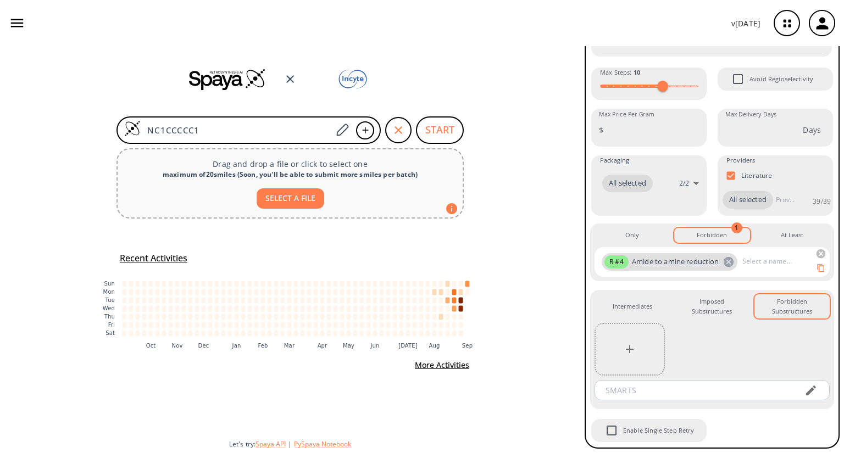
click at [731, 263] on icon at bounding box center [728, 261] width 10 height 10
click at [718, 265] on input "text" at bounding box center [703, 262] width 209 height 18
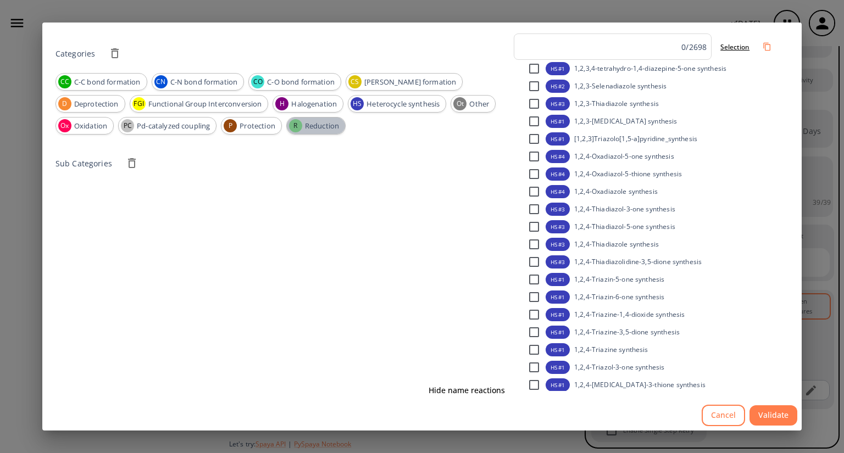
click at [314, 125] on span "Reduction" at bounding box center [322, 126] width 46 height 11
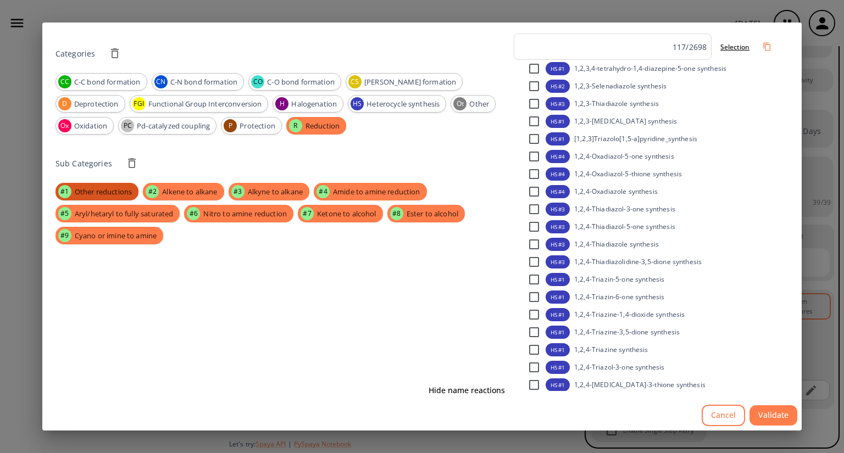
drag, startPoint x: 308, startPoint y: 256, endPoint x: 113, endPoint y: 193, distance: 204.2
click at [113, 193] on div "Sub Categories #1 Other reductions #2 Alkene to alkane #3 Alkyne to alkane #4 A…" at bounding box center [282, 261] width 454 height 237
click at [113, 193] on span "Other reductions" at bounding box center [103, 192] width 70 height 11
click at [113, 193] on span "Other reductions" at bounding box center [102, 192] width 69 height 11
click at [177, 192] on span "Alkene to alkane" at bounding box center [189, 192] width 68 height 11
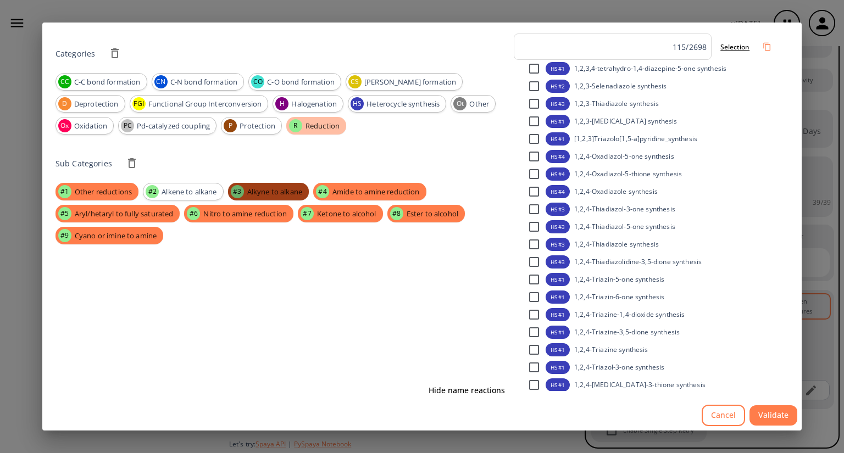
click at [269, 185] on div "#3 Alkyne to alkane" at bounding box center [268, 192] width 81 height 18
click at [391, 187] on span "Amide to amine reduction" at bounding box center [375, 192] width 100 height 11
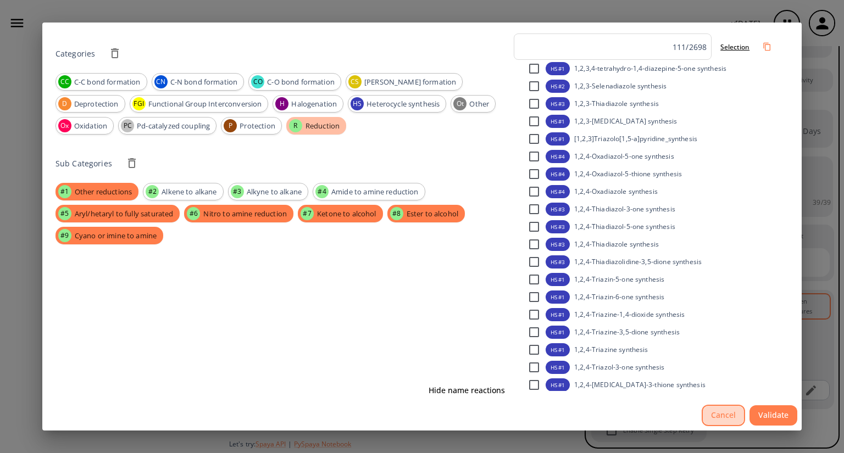
click at [724, 421] on button "Cancel" at bounding box center [722, 415] width 43 height 21
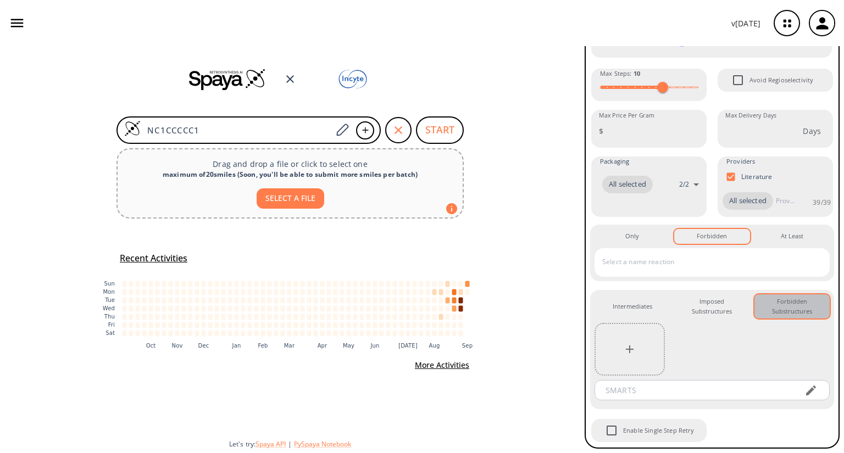
click at [773, 306] on div "Forbidden Substructures 0" at bounding box center [792, 307] width 58 height 20
click at [712, 233] on div "Forbidden 1" at bounding box center [711, 236] width 30 height 10
click at [686, 262] on input "text" at bounding box center [703, 262] width 209 height 18
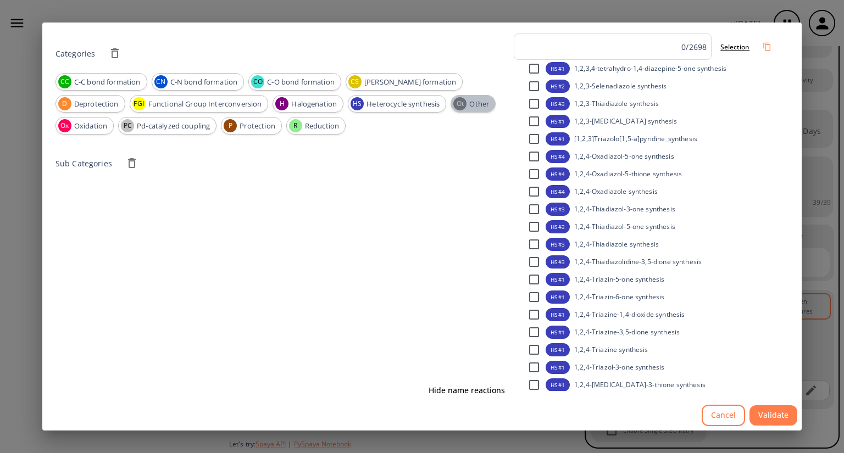
click at [466, 108] on div "Ot" at bounding box center [459, 103] width 13 height 13
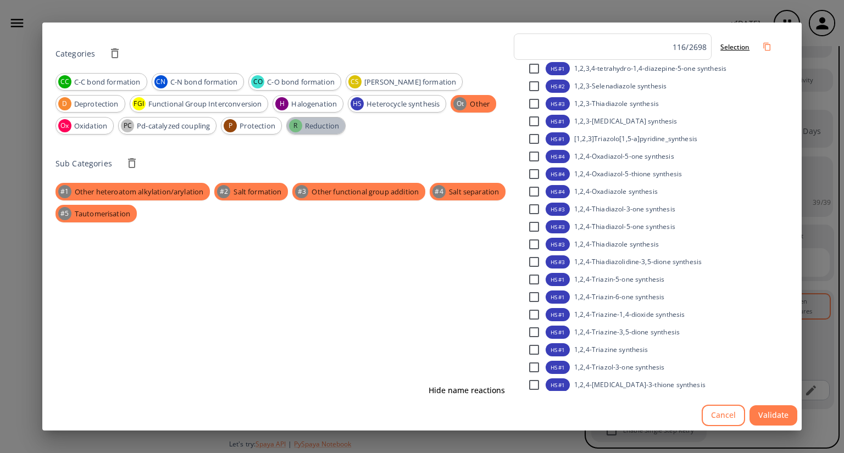
click at [305, 129] on span "Reduction" at bounding box center [322, 126] width 46 height 11
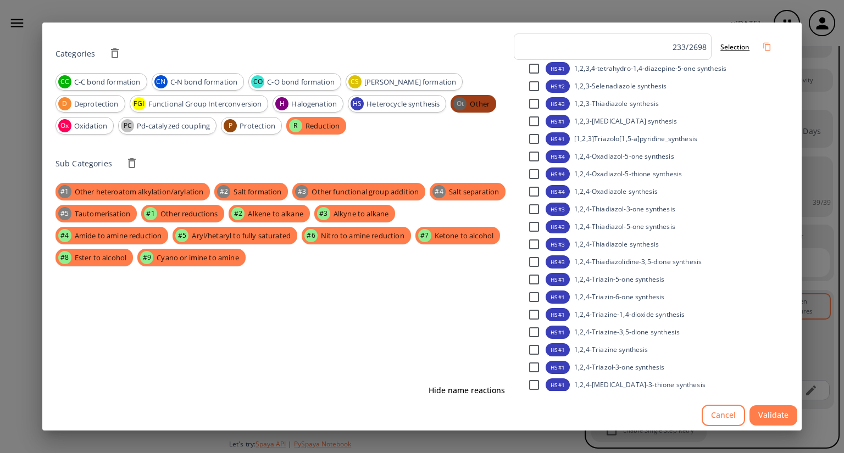
click at [466, 104] on div "Ot" at bounding box center [459, 103] width 13 height 13
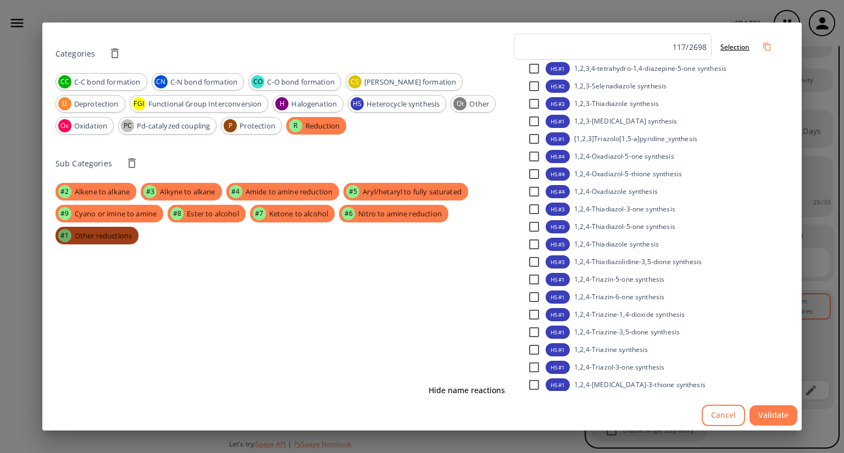
click at [123, 238] on span "Other reductions" at bounding box center [103, 236] width 70 height 11
click at [123, 238] on span "Other reductions" at bounding box center [102, 236] width 69 height 11
click at [101, 191] on span "Alkene to alkane" at bounding box center [102, 192] width 68 height 11
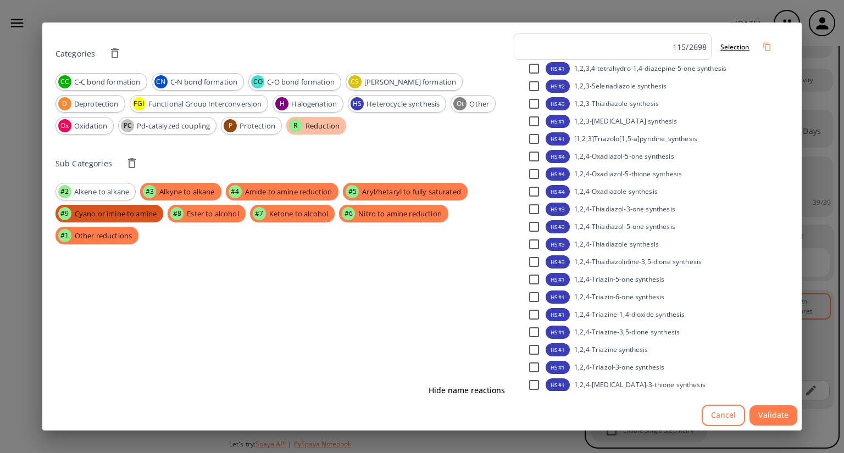
click at [103, 209] on span "Cyano or imine to amine" at bounding box center [115, 214] width 95 height 11
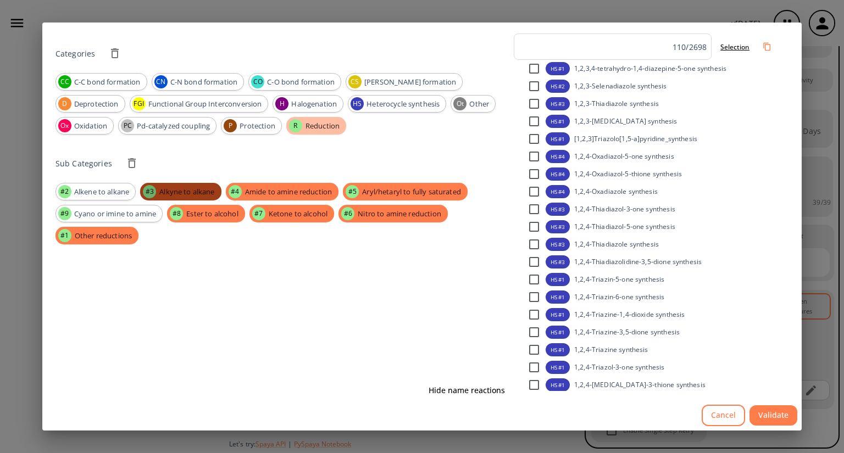
click at [189, 191] on span "Alkyne to alkane" at bounding box center [187, 192] width 68 height 11
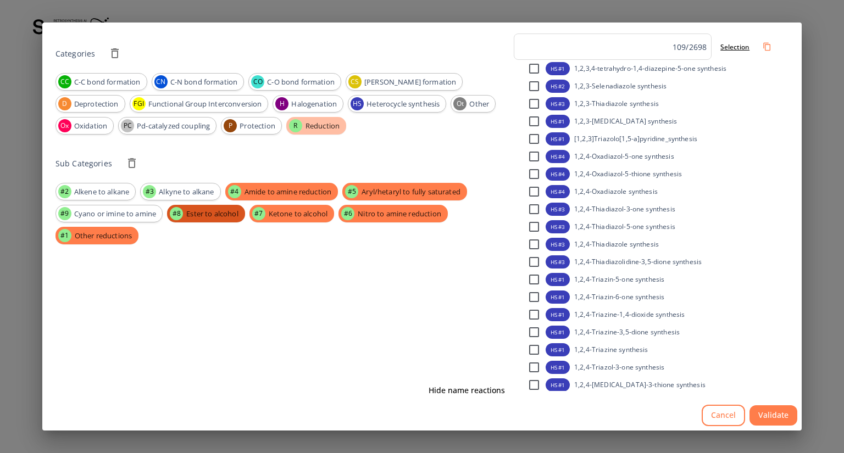
click at [211, 215] on span "Ester to alcohol" at bounding box center [212, 214] width 65 height 11
click at [297, 187] on span "Amide to amine reduction" at bounding box center [288, 192] width 100 height 11
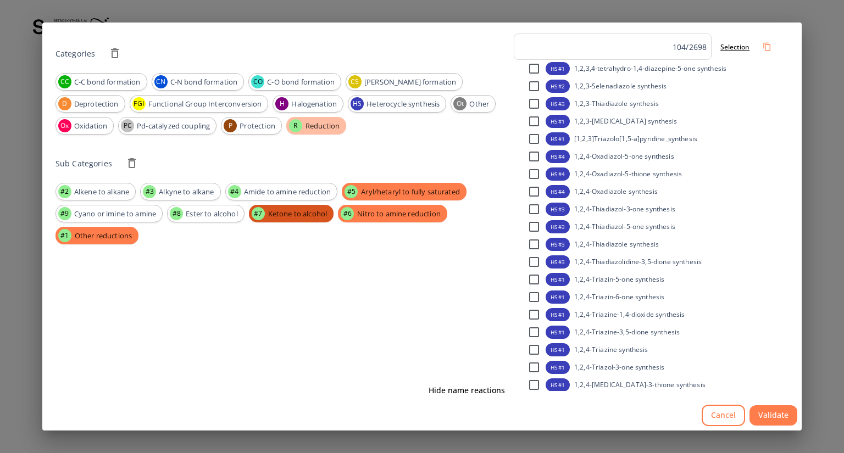
click at [296, 213] on span "Ketone to alcohol" at bounding box center [297, 214] width 72 height 11
click at [432, 185] on div "#5 Aryl/hetaryl to fully saturated" at bounding box center [404, 192] width 125 height 18
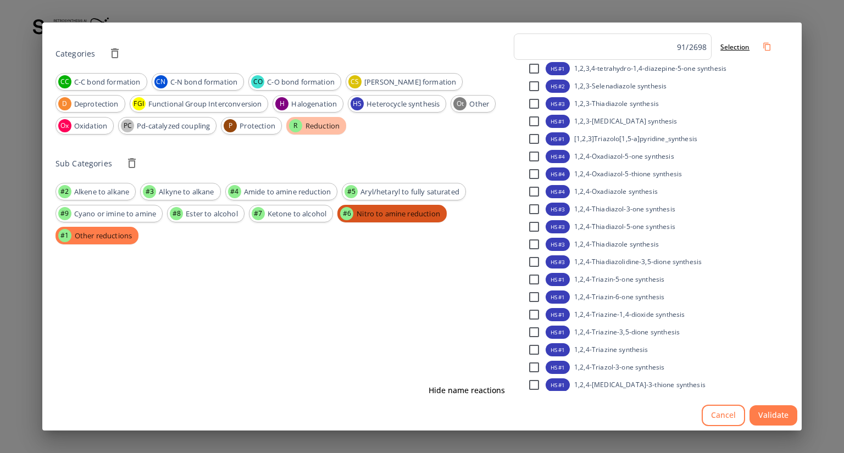
click at [407, 217] on span "Nitro to amine reduction" at bounding box center [398, 214] width 97 height 11
drag, startPoint x: 175, startPoint y: 245, endPoint x: 136, endPoint y: 238, distance: 39.2
click at [136, 238] on div "Sub Categories #2 Alkene to alkane #3 Alkyne to alkane #4 Amide to amine reduct…" at bounding box center [282, 261] width 454 height 237
